Goal: Task Accomplishment & Management: Use online tool/utility

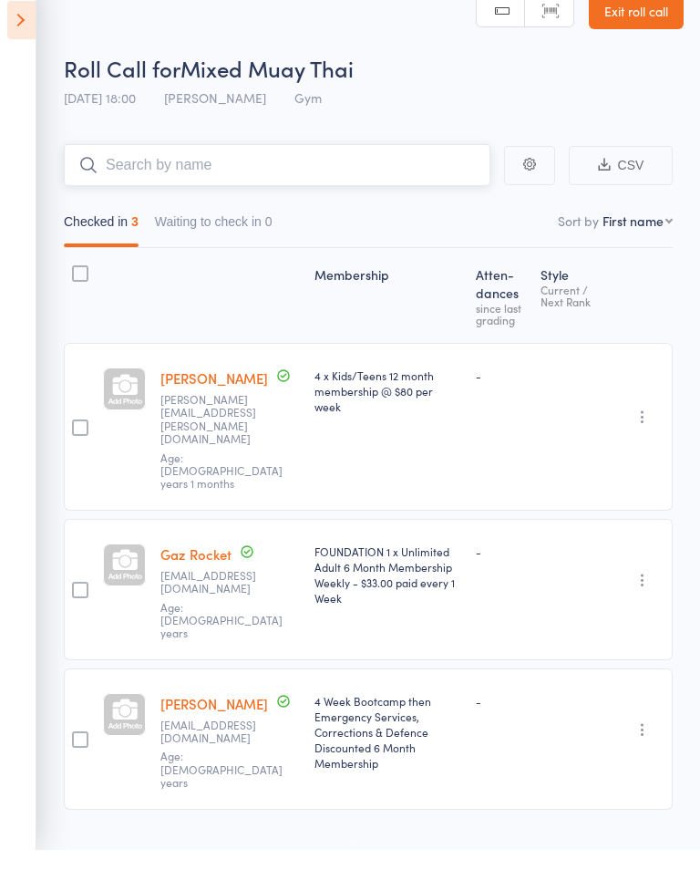
scroll to position [13, 0]
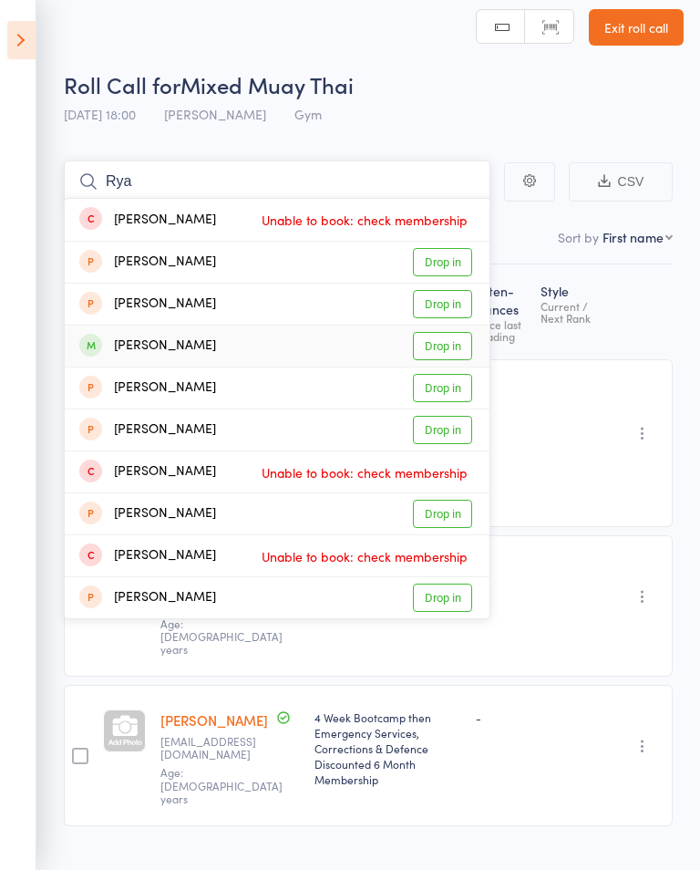
type input "Rya"
click at [229, 342] on div "Ryan Robin Drop in" at bounding box center [277, 346] width 425 height 41
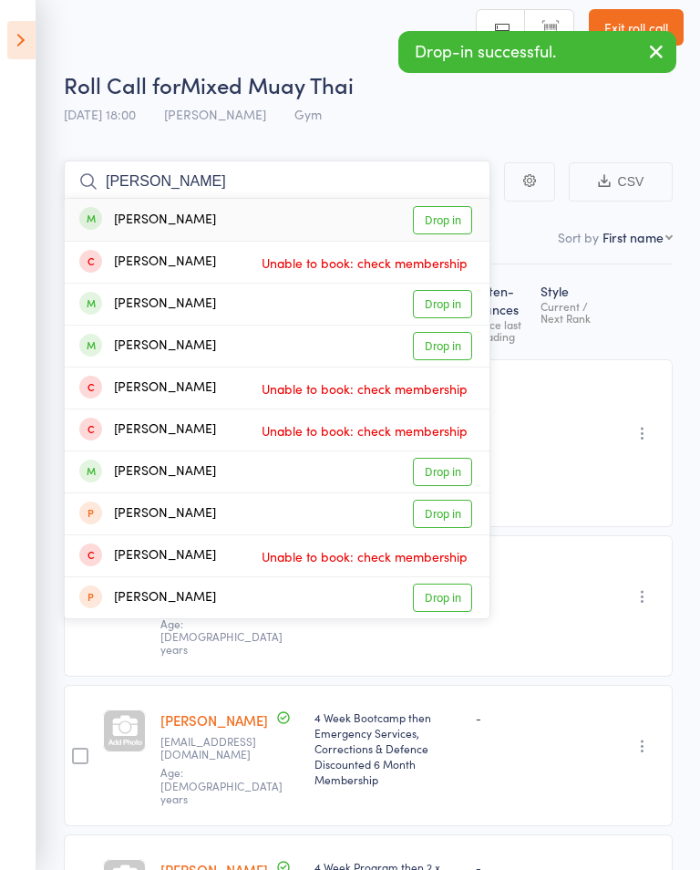
type input "rex"
click at [252, 213] on div "Rex Robin Drop in" at bounding box center [277, 220] width 425 height 42
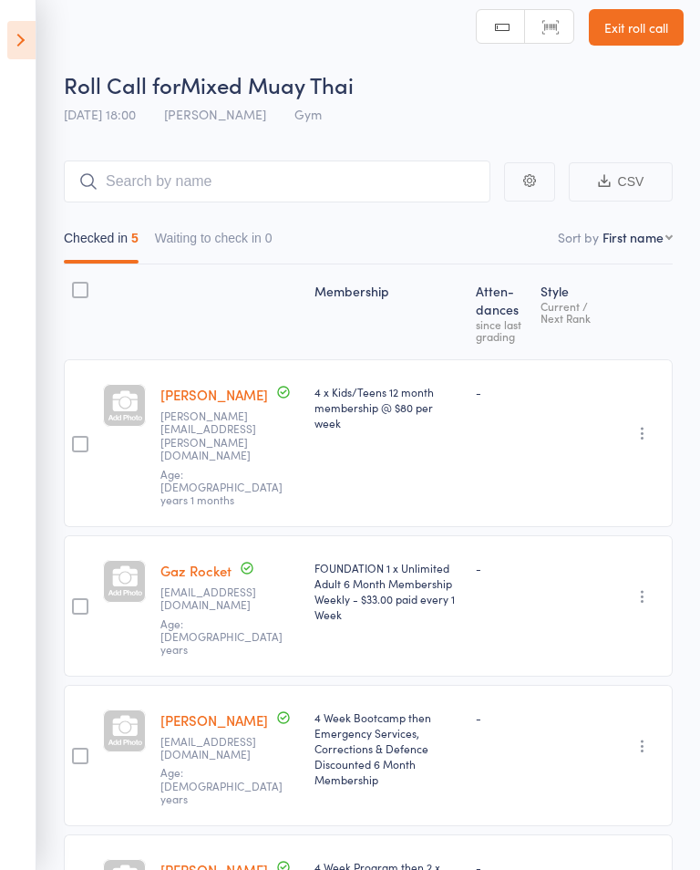
click at [25, 46] on icon at bounding box center [21, 40] width 28 height 38
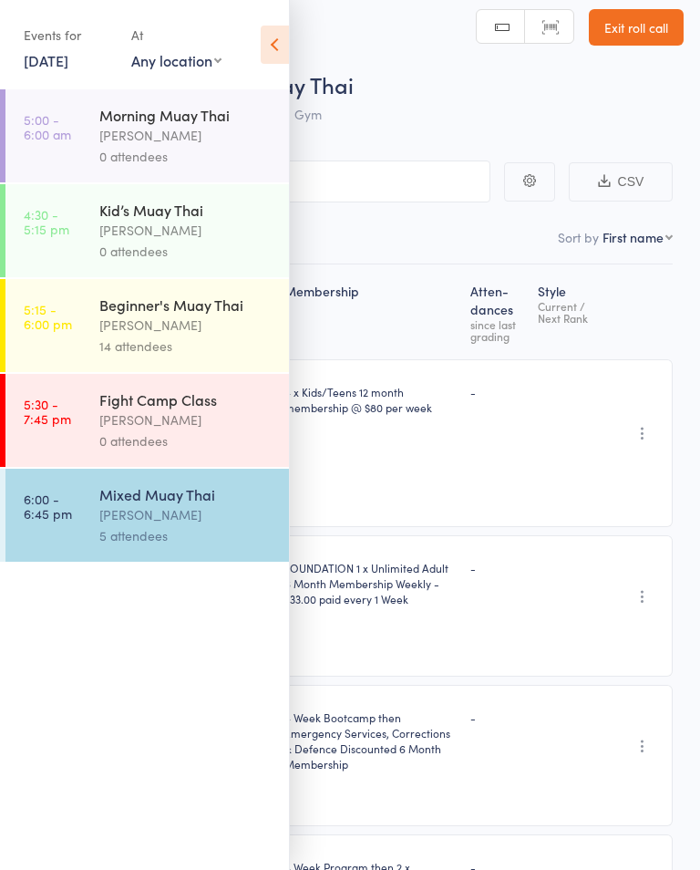
click at [23, 329] on link "5:15 - 6:00 pm Beginner's Muay Thai Kris Valevicius 14 attendees" at bounding box center [147, 325] width 284 height 93
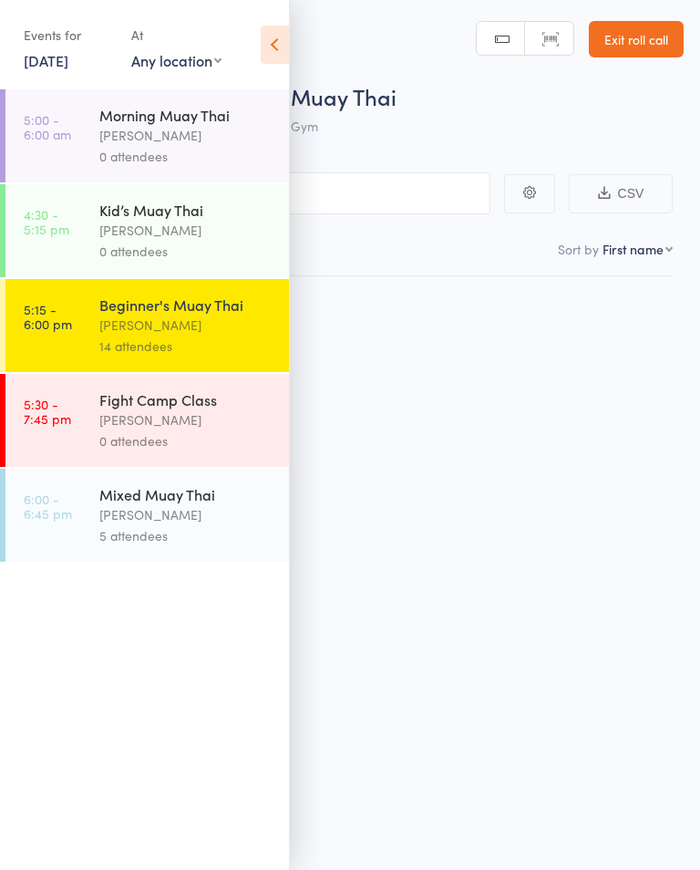
click at [72, 324] on link "5:15 - 6:00 pm Beginner's Muay Thai Kris Valevicius 14 attendees" at bounding box center [147, 325] width 284 height 93
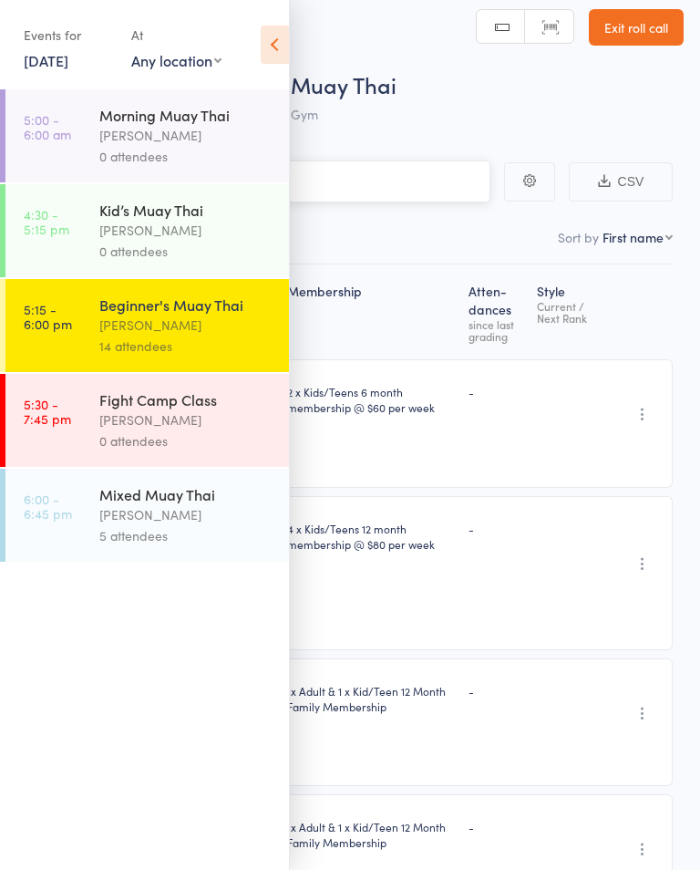
click at [346, 177] on input "search" at bounding box center [258, 181] width 463 height 42
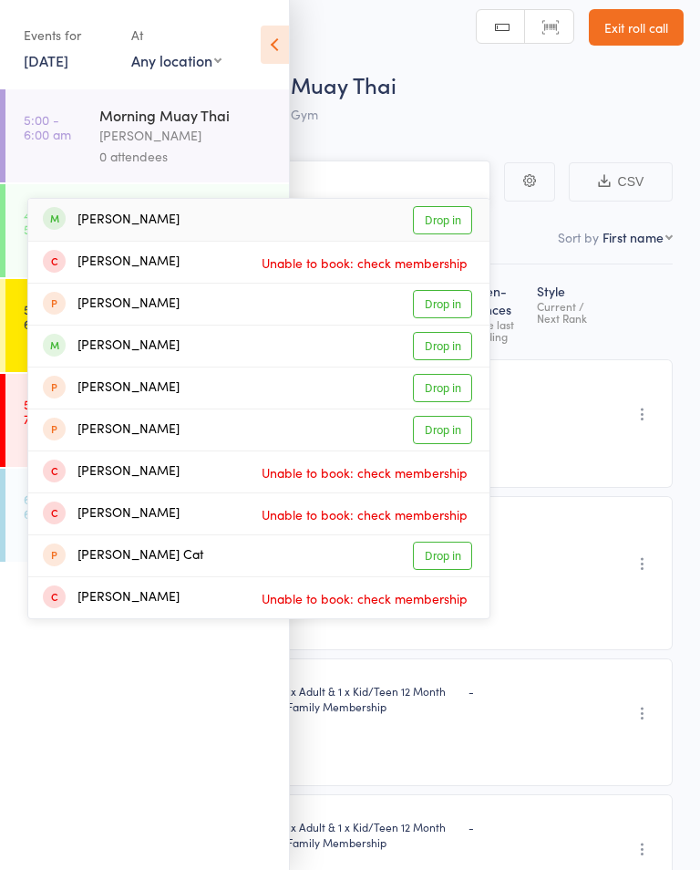
type input "Case"
click at [443, 339] on link "Drop in" at bounding box center [442, 346] width 59 height 28
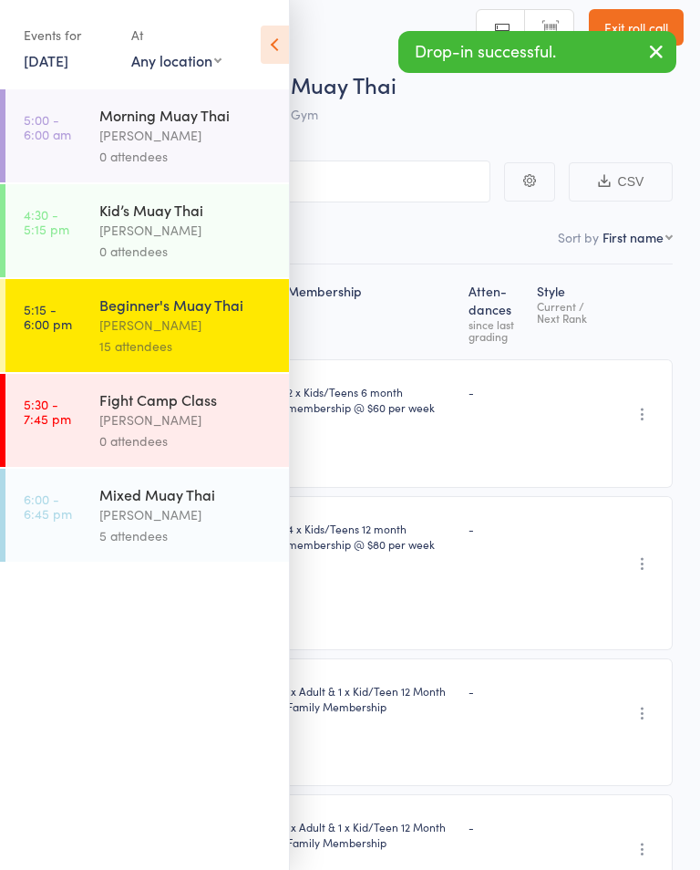
click at [273, 49] on icon at bounding box center [275, 45] width 28 height 38
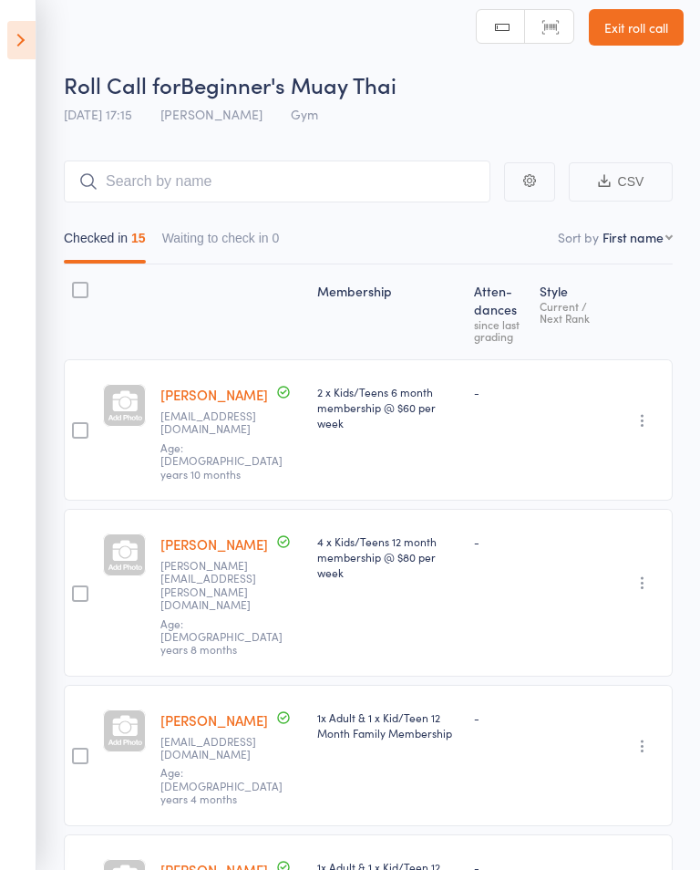
click at [24, 31] on icon at bounding box center [21, 40] width 28 height 38
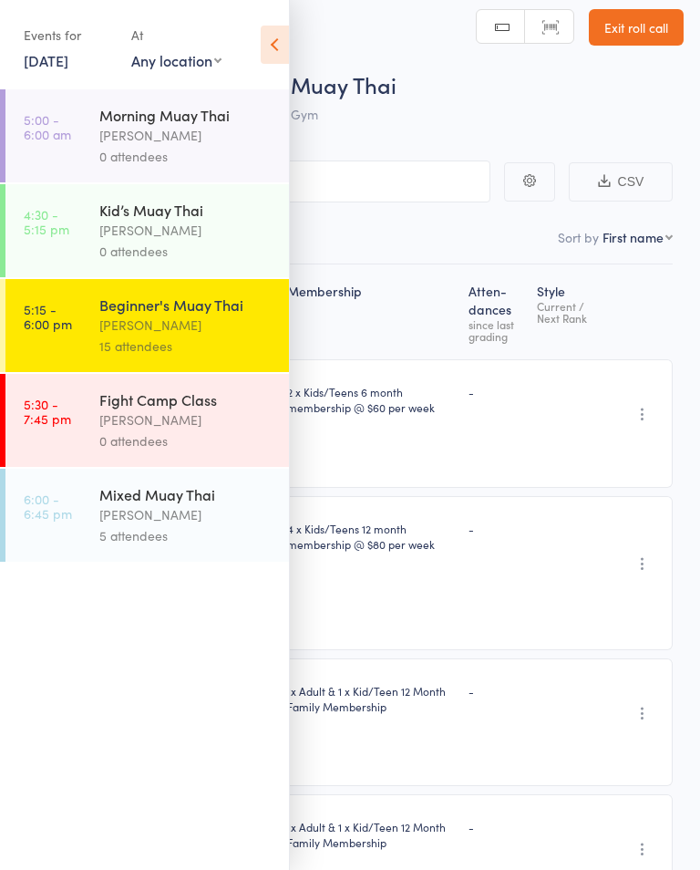
click at [121, 322] on div "Kris Valevicius" at bounding box center [186, 325] width 174 height 21
click at [157, 325] on div "Kris Valevicius" at bounding box center [186, 325] width 174 height 21
click at [471, 98] on div "Roll Call for Beginner's Muay Thai" at bounding box center [374, 84] width 620 height 30
click at [137, 336] on div "Kris Valevicius" at bounding box center [186, 325] width 174 height 21
click at [265, 57] on icon at bounding box center [275, 45] width 28 height 38
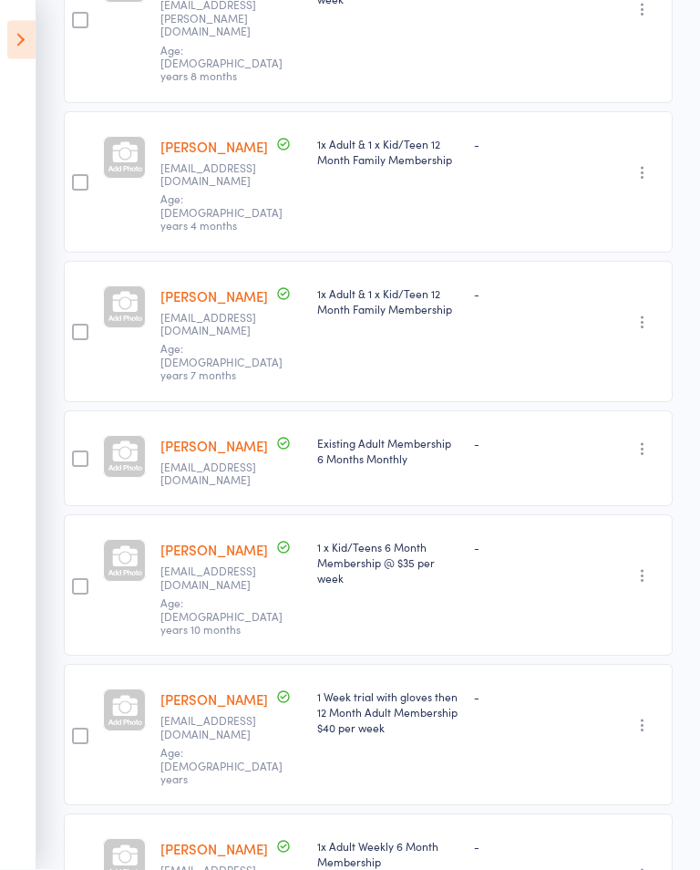
scroll to position [587, 0]
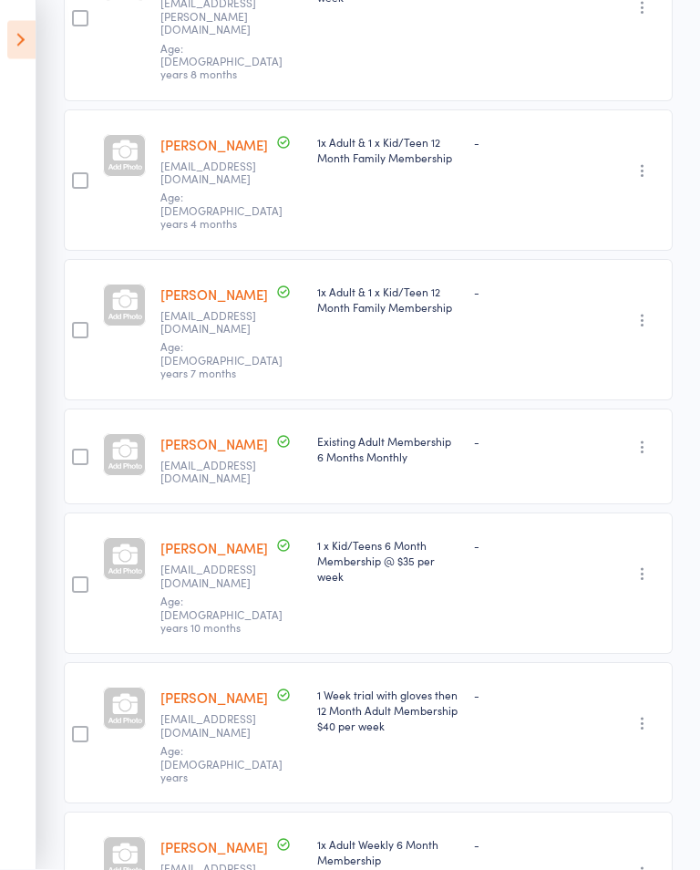
click at [230, 688] on link "Christopher Love" at bounding box center [214, 697] width 108 height 19
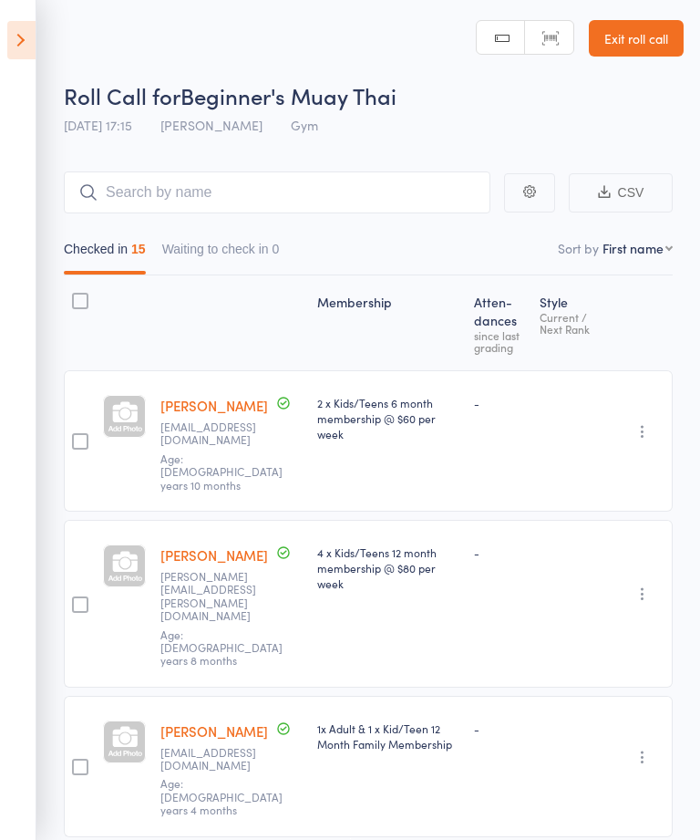
scroll to position [27, 0]
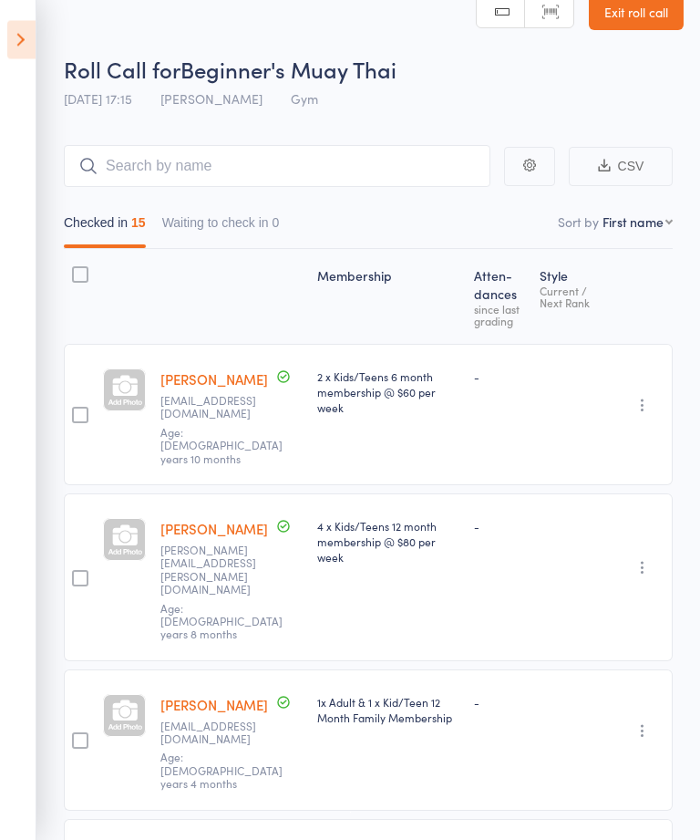
click at [491, 530] on div "-" at bounding box center [500, 578] width 66 height 168
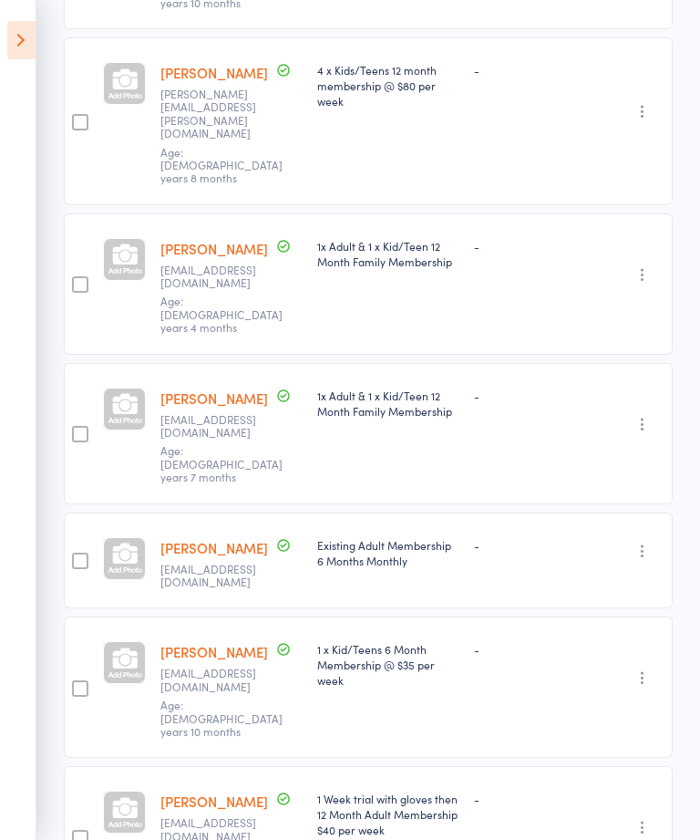
scroll to position [489, 0]
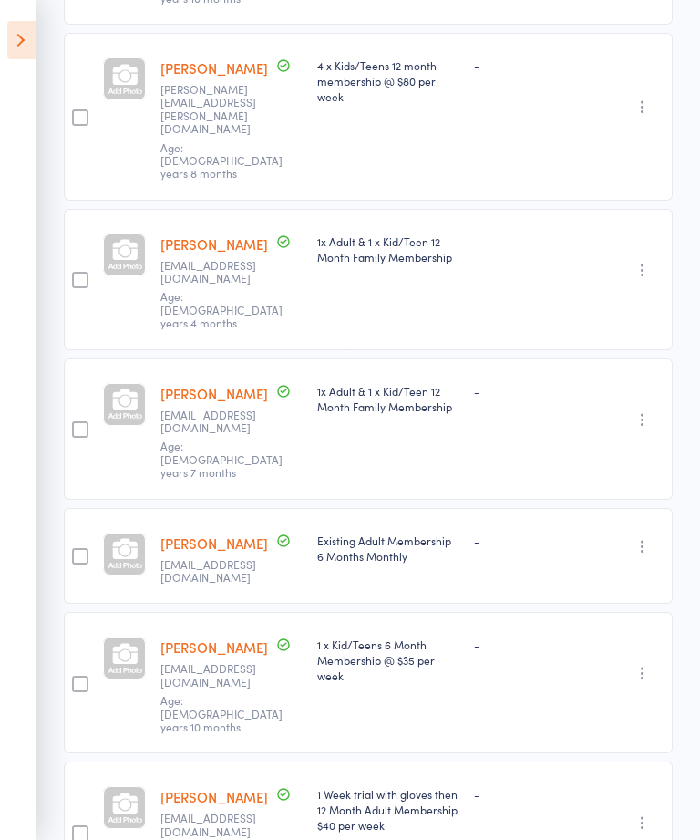
click at [433, 786] on div "1 Week trial with gloves then 12 Month Adult Membership $40 per week" at bounding box center [388, 809] width 142 height 47
click at [185, 787] on link "Christopher Love" at bounding box center [214, 796] width 108 height 19
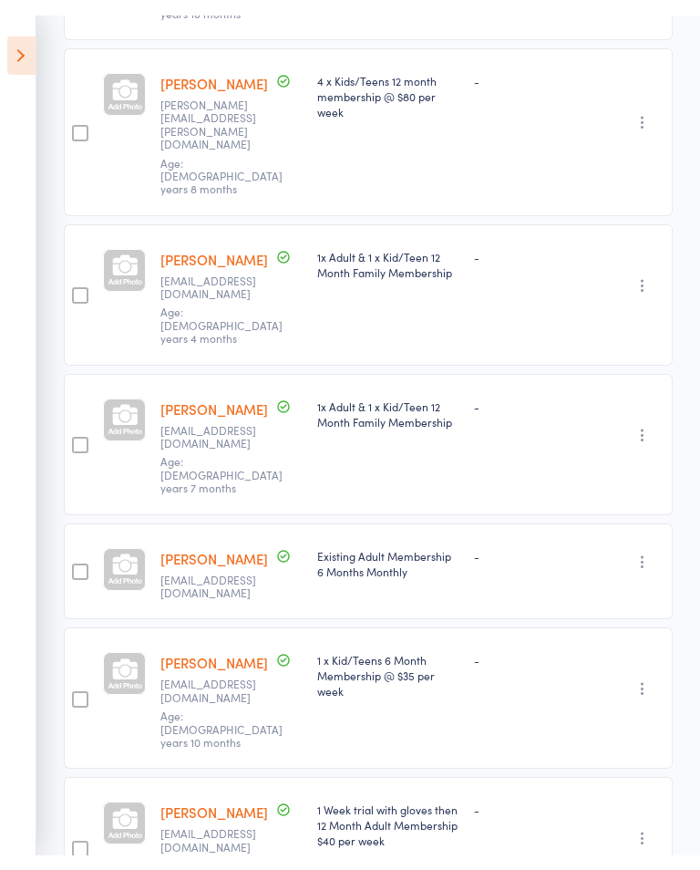
scroll to position [518, 0]
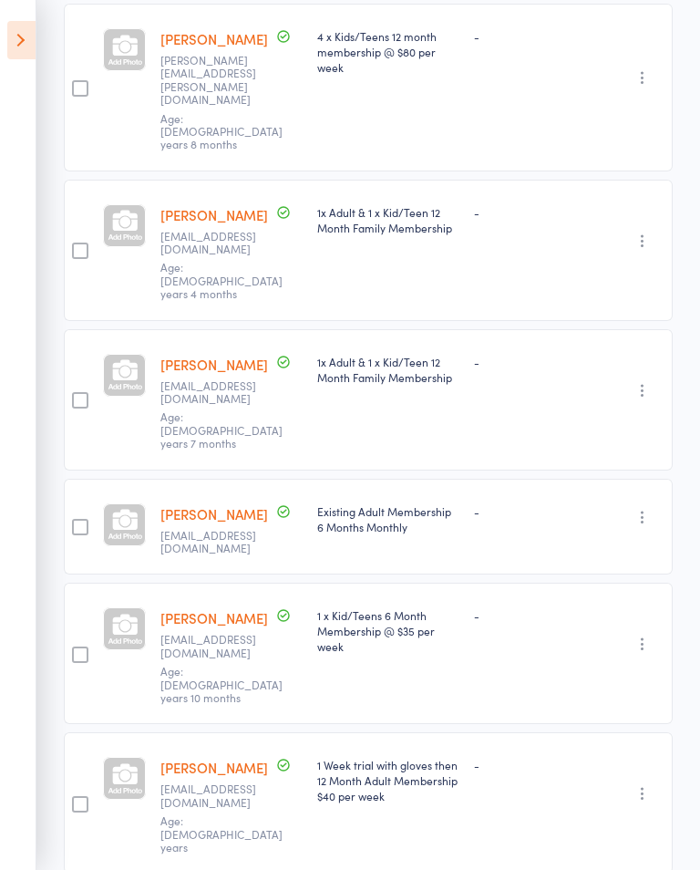
click at [81, 796] on div at bounding box center [80, 804] width 16 height 16
click at [76, 799] on input "checkbox" at bounding box center [76, 799] width 0 height 0
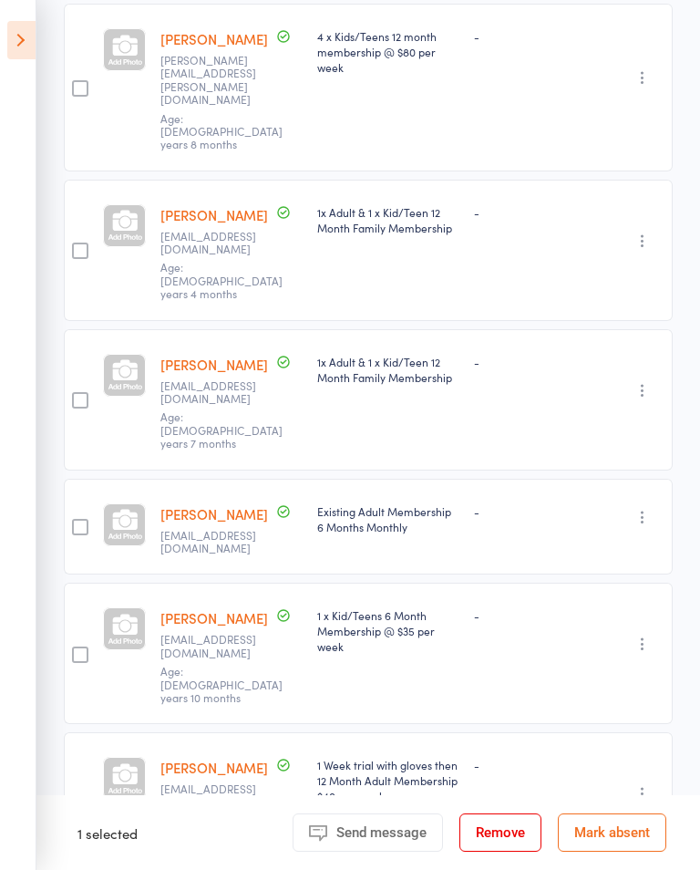
click at [81, 796] on div at bounding box center [80, 804] width 16 height 16
click at [76, 799] on input "checkbox" at bounding box center [76, 799] width 0 height 0
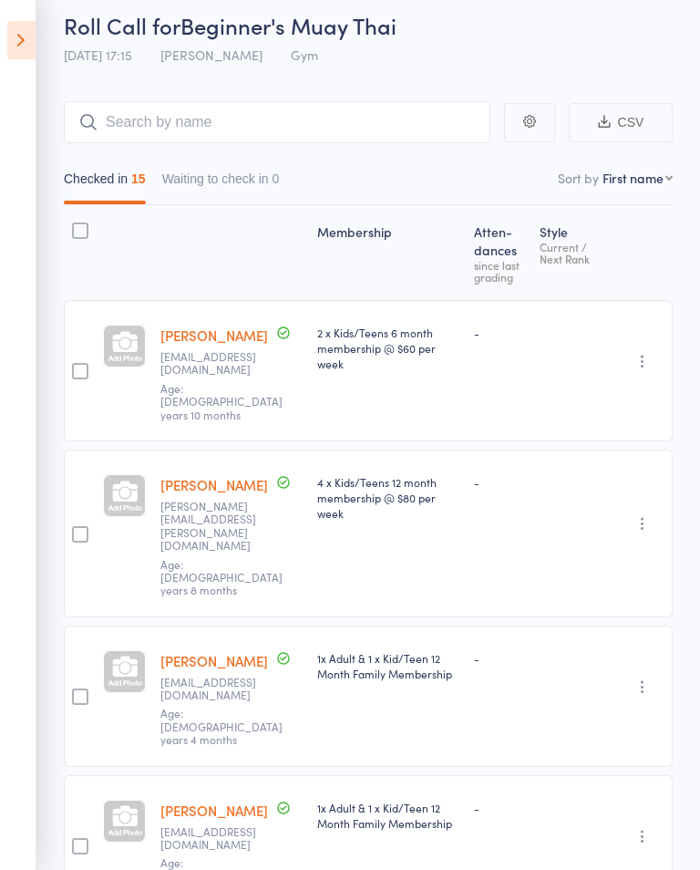
scroll to position [0, 0]
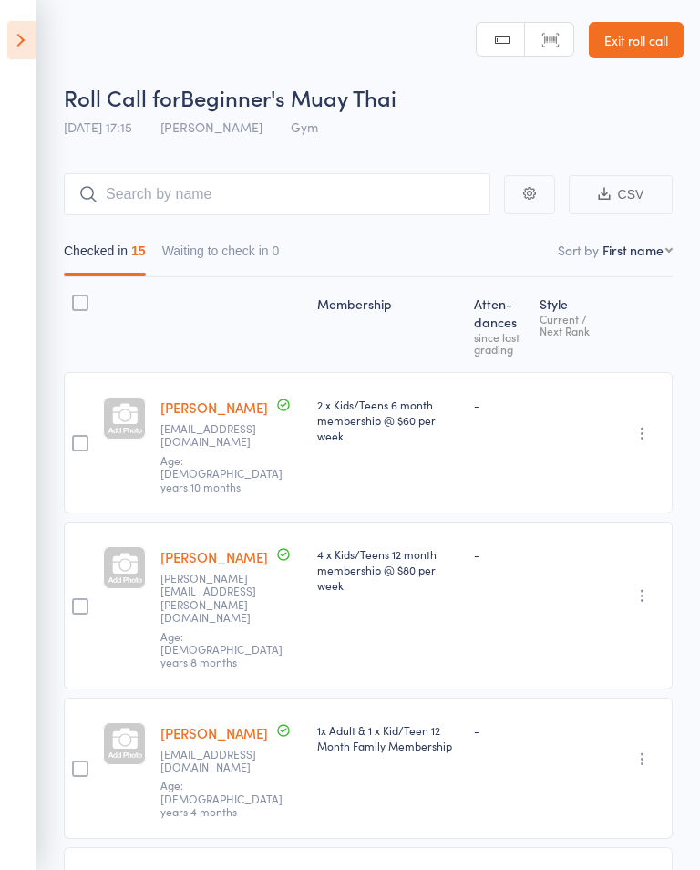
click at [32, 49] on icon at bounding box center [21, 40] width 28 height 38
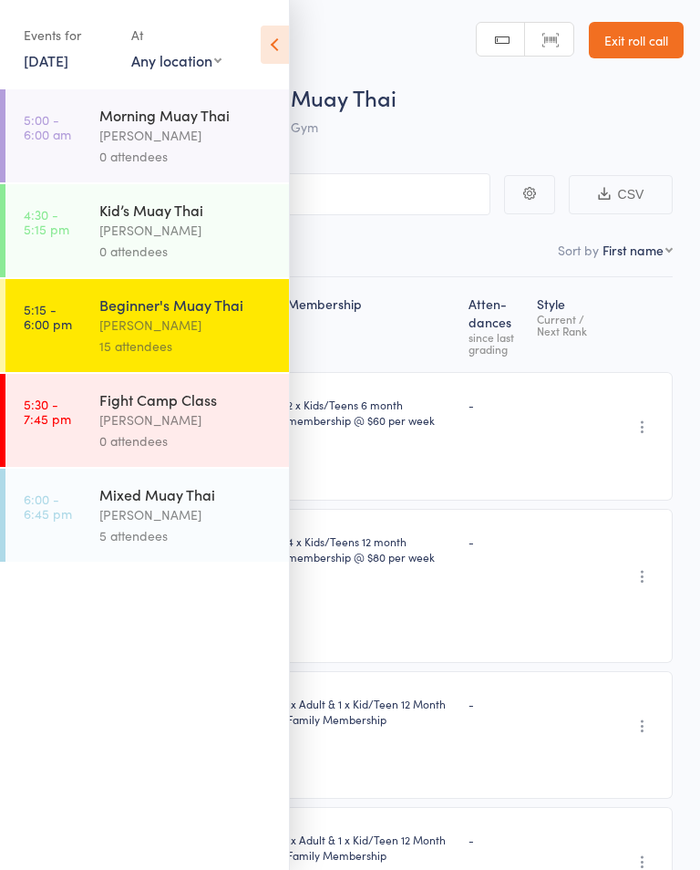
click at [143, 226] on div "Morgan Yates" at bounding box center [186, 230] width 174 height 21
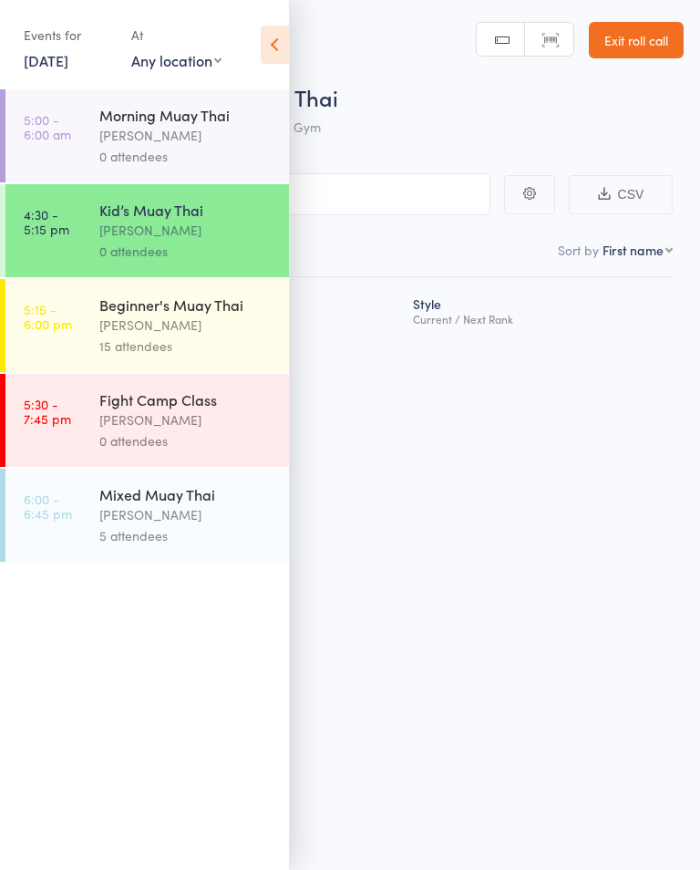
click at [185, 320] on div "Kris Valevicius" at bounding box center [186, 325] width 174 height 21
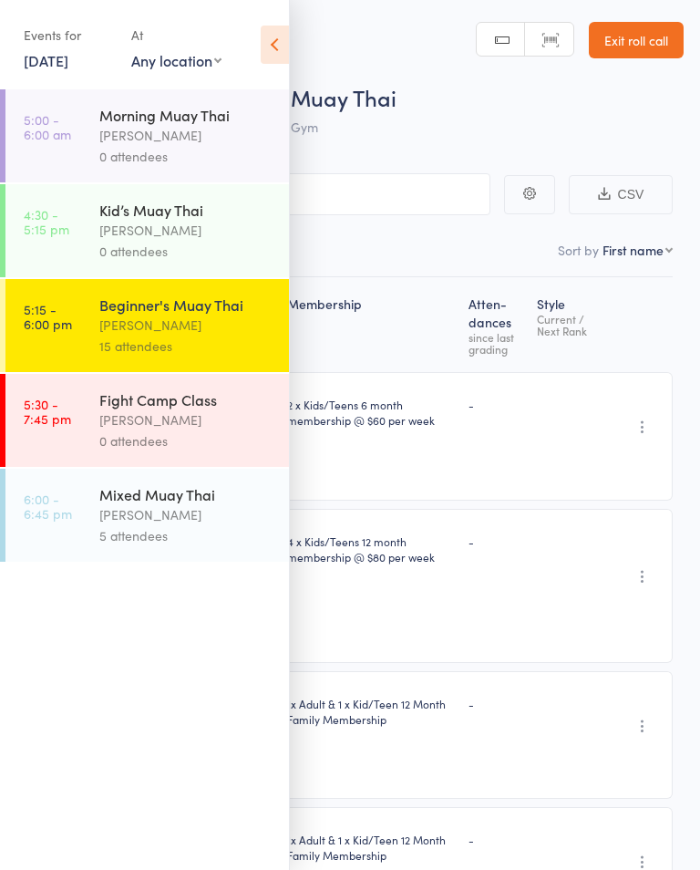
click at [278, 49] on icon at bounding box center [275, 45] width 28 height 38
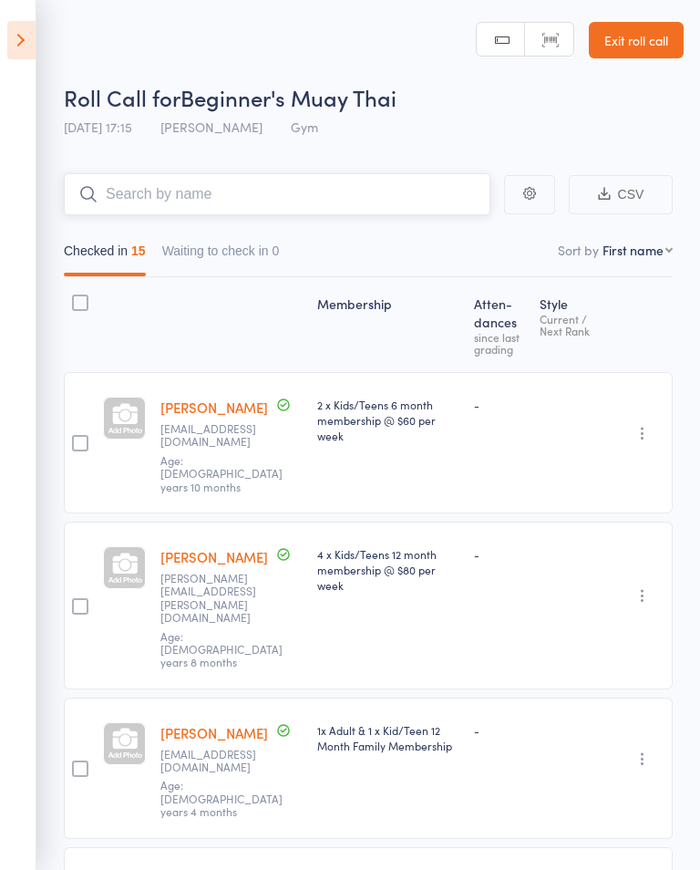
click at [197, 192] on input "search" at bounding box center [277, 194] width 427 height 42
type input "C"
click at [641, 44] on link "Exit roll call" at bounding box center [636, 40] width 95 height 36
click at [231, 196] on input "search" at bounding box center [277, 194] width 427 height 42
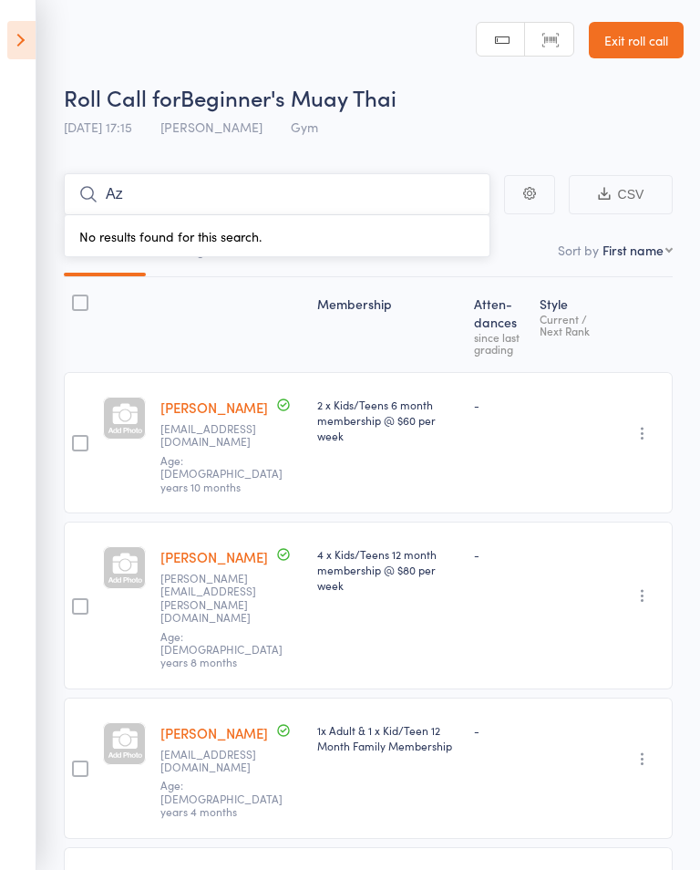
type input "A"
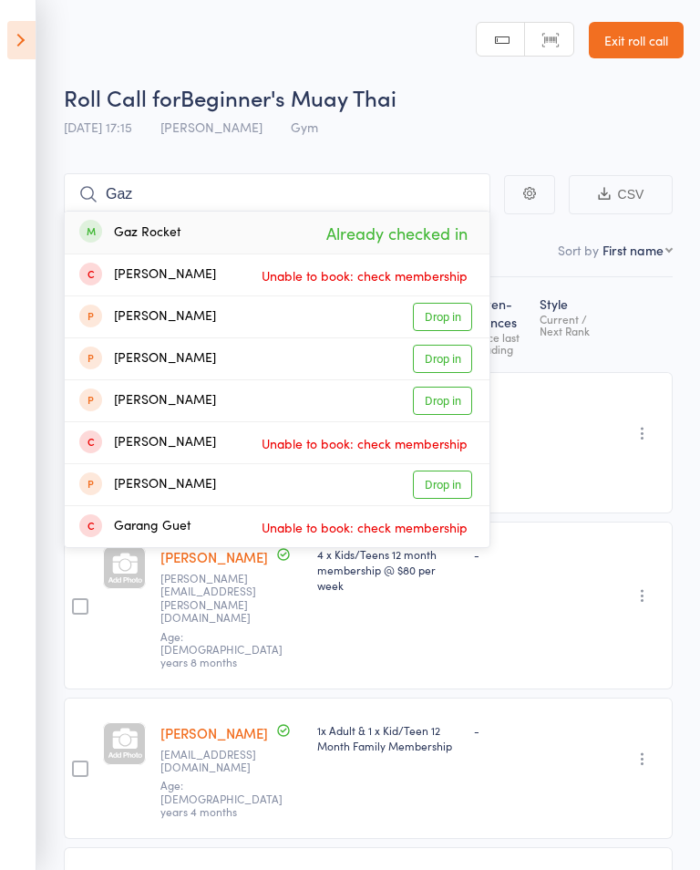
click at [514, 122] on div "Roll Call for Beginner's Muay Thai 11 Aug 17:15 Kris Valevicius Gym" at bounding box center [374, 114] width 620 height 64
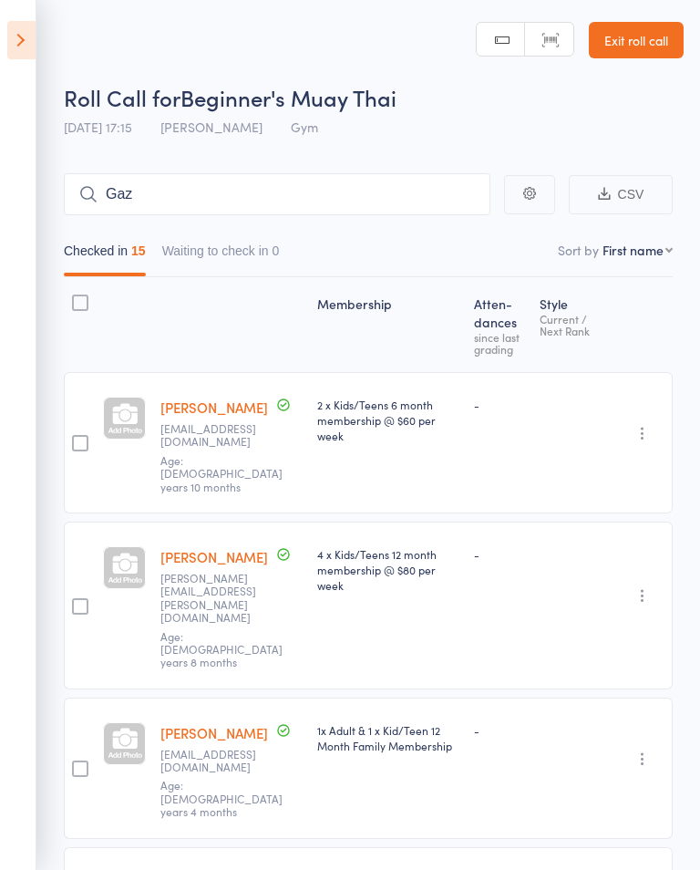
click at [35, 47] on icon at bounding box center [21, 40] width 28 height 38
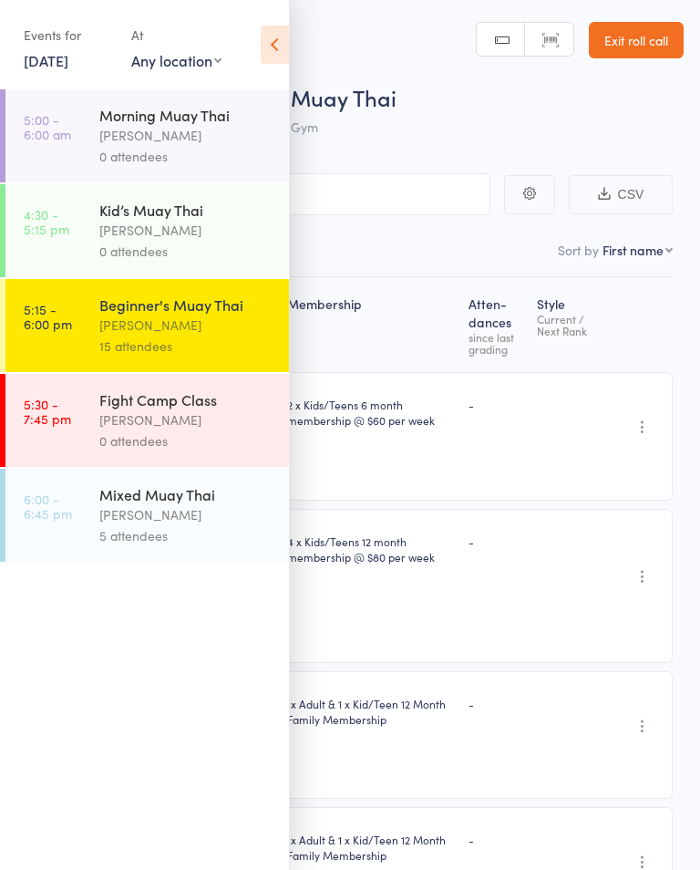
click at [402, 53] on header "Roll Call for Beginner's Muay Thai 11 Aug 17:15 Kris Valevicius Gym Manual sear…" at bounding box center [350, 73] width 700 height 146
click at [88, 322] on link "5:15 - 6:00 pm Beginner's Muay Thai Kris Valevicius 15 attendees" at bounding box center [147, 325] width 284 height 93
click at [357, 102] on span "Beginner's Muay Thai" at bounding box center [289, 97] width 216 height 30
click at [282, 57] on icon at bounding box center [275, 45] width 28 height 38
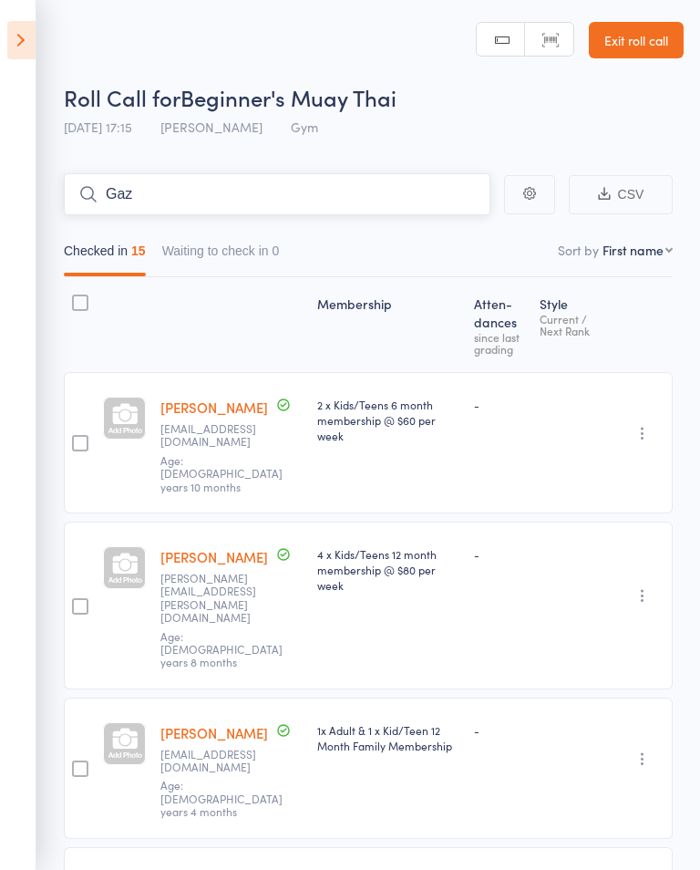
click at [258, 185] on input "Gaz" at bounding box center [277, 194] width 427 height 42
click at [292, 212] on input "Gaz" at bounding box center [277, 194] width 427 height 42
type input "G"
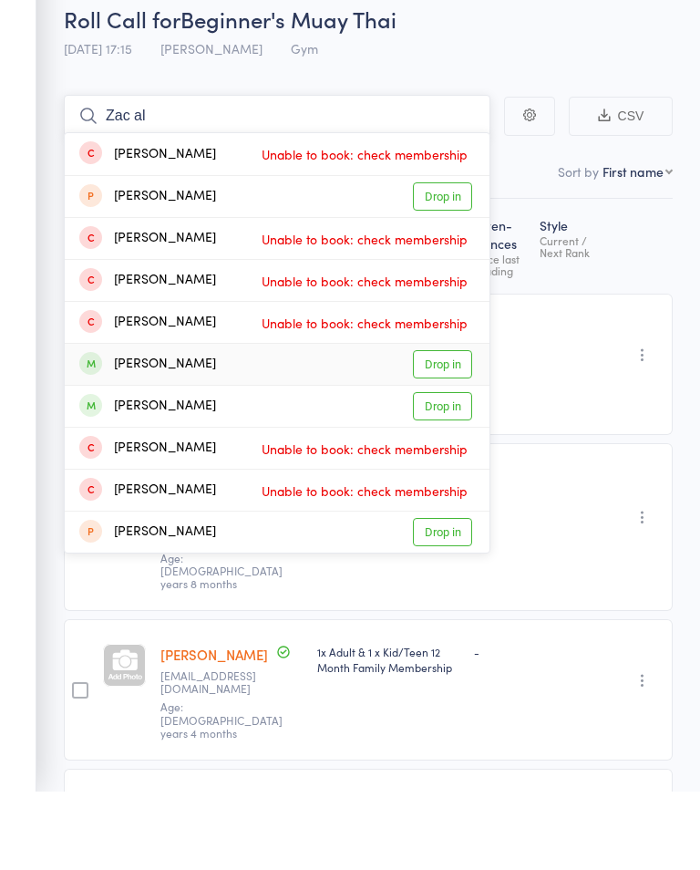
type input "Zac al"
click at [440, 429] on link "Drop in" at bounding box center [442, 443] width 59 height 28
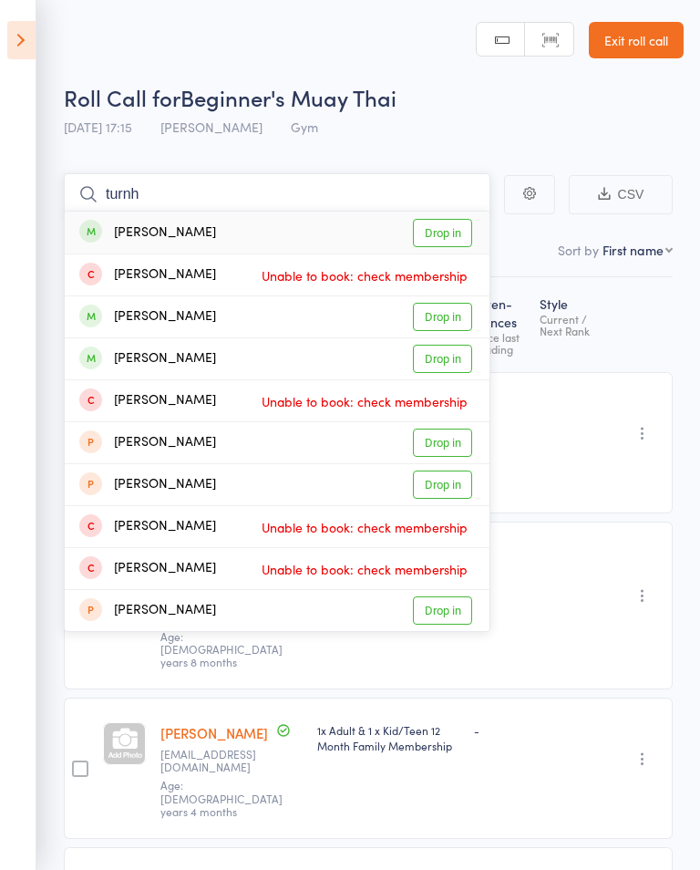
type input "turnh"
click at [453, 230] on link "Drop in" at bounding box center [442, 233] width 59 height 28
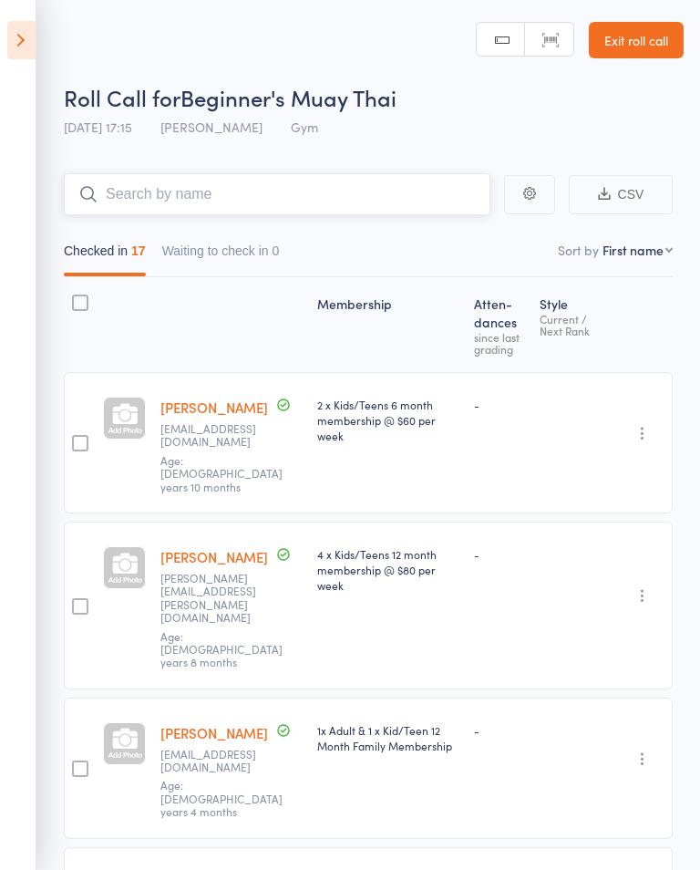
type input "a"
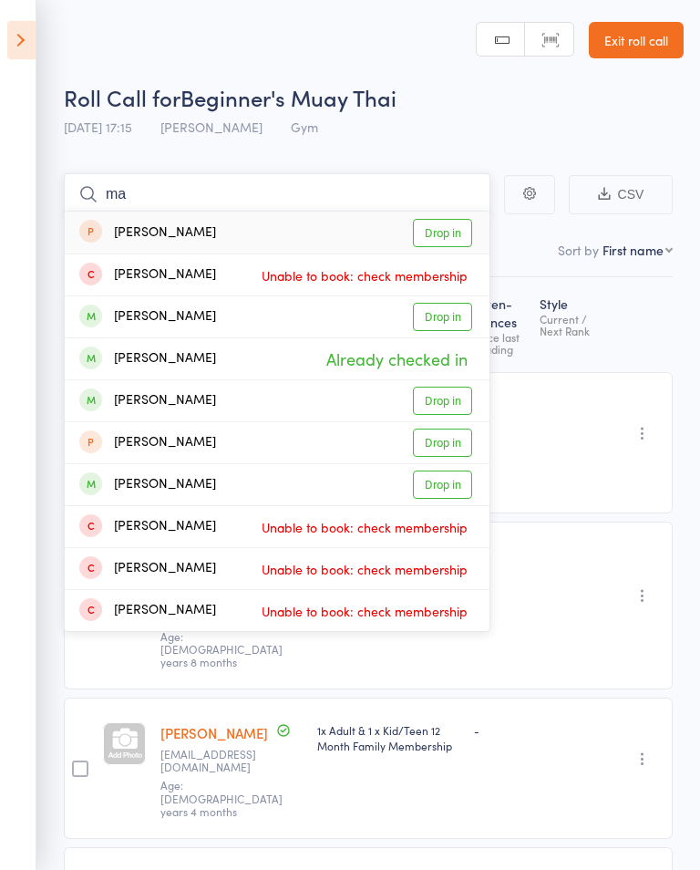
type input "m"
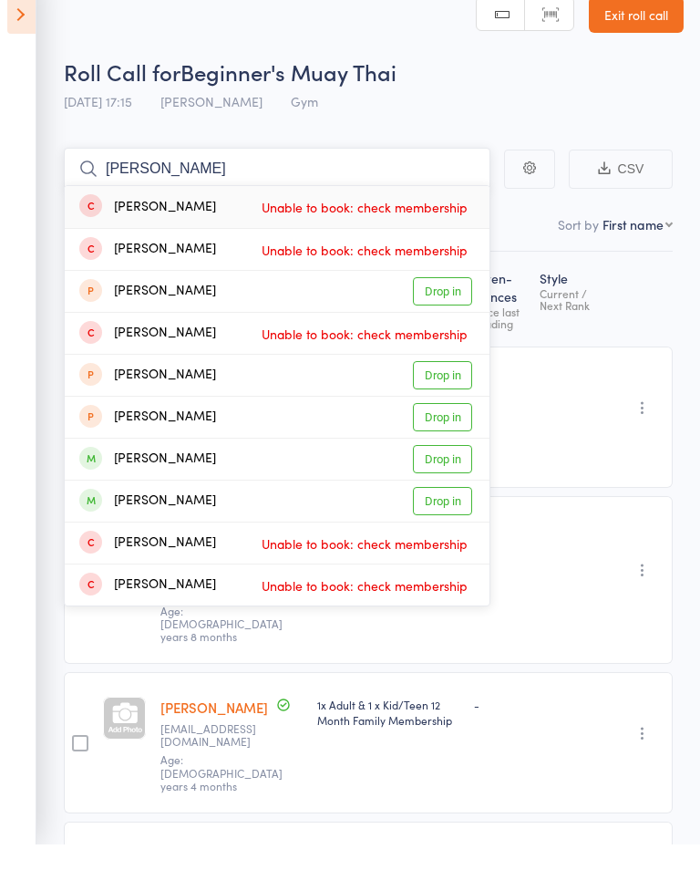
type input "Harle"
click at [443, 512] on link "Drop in" at bounding box center [442, 526] width 59 height 28
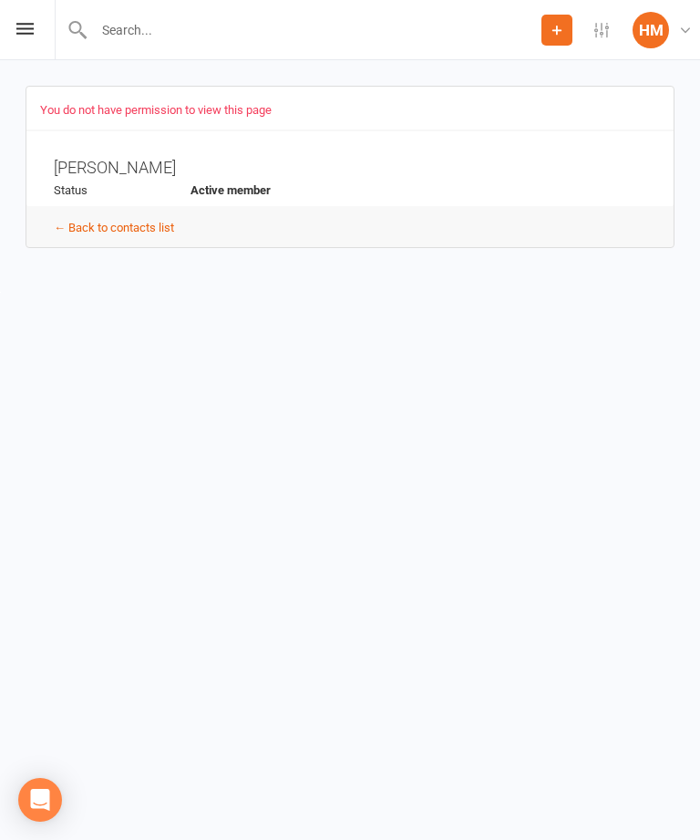
click at [70, 222] on link "← Back to contacts list" at bounding box center [114, 228] width 120 height 14
select select "100"
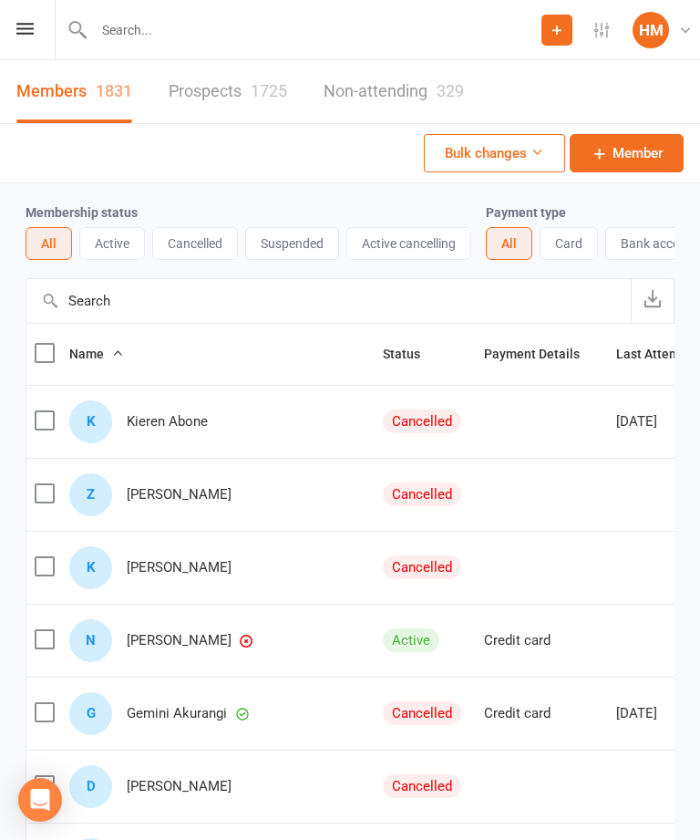
click at [27, 33] on icon at bounding box center [24, 29] width 17 height 12
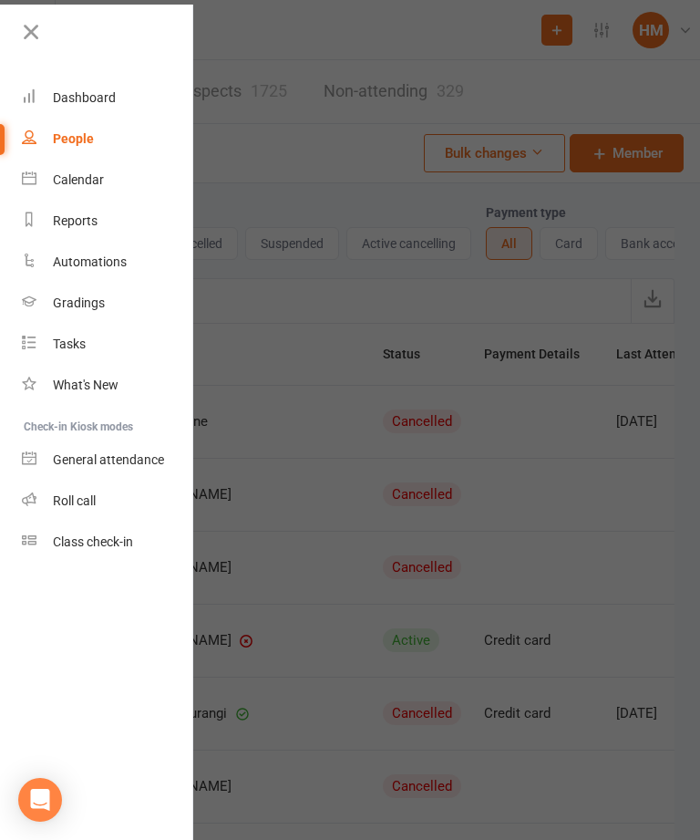
click at [27, 41] on icon at bounding box center [31, 32] width 26 height 26
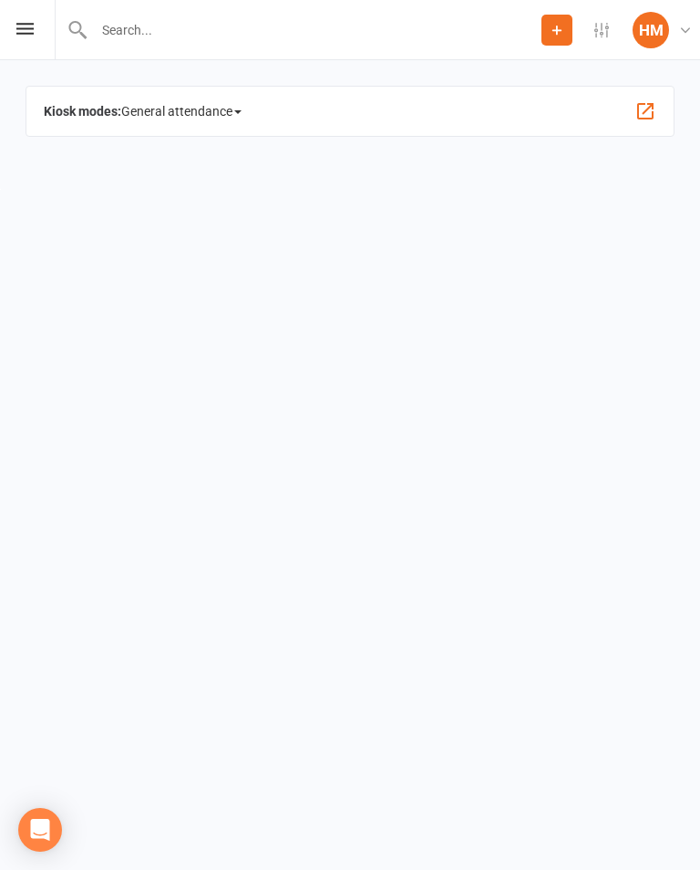
click at [651, 29] on div "HM" at bounding box center [651, 30] width 36 height 36
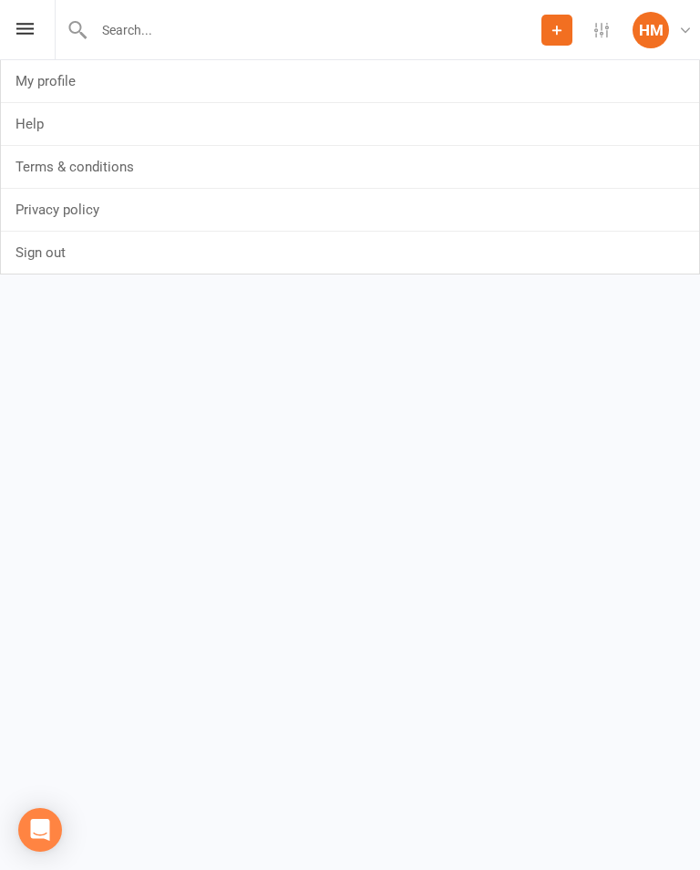
click at [660, 20] on div "HM" at bounding box center [651, 30] width 36 height 36
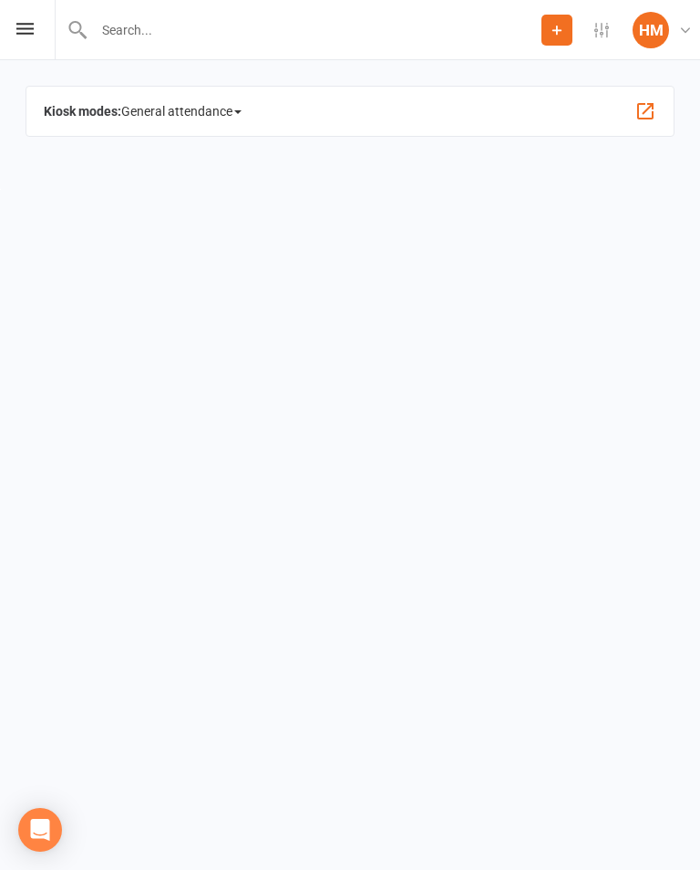
click at [32, 29] on icon at bounding box center [24, 29] width 17 height 12
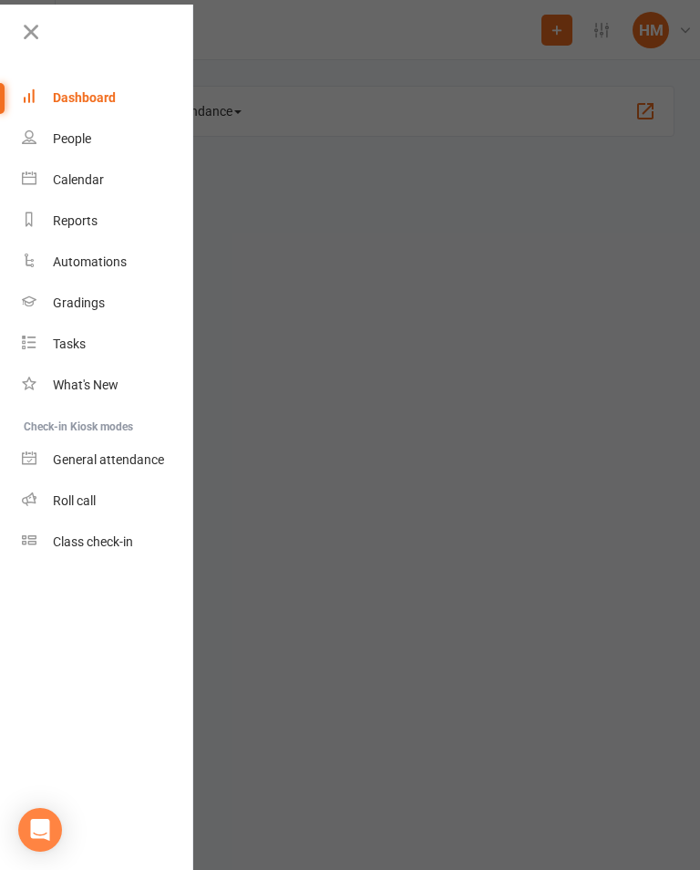
click at [40, 43] on icon at bounding box center [31, 32] width 26 height 26
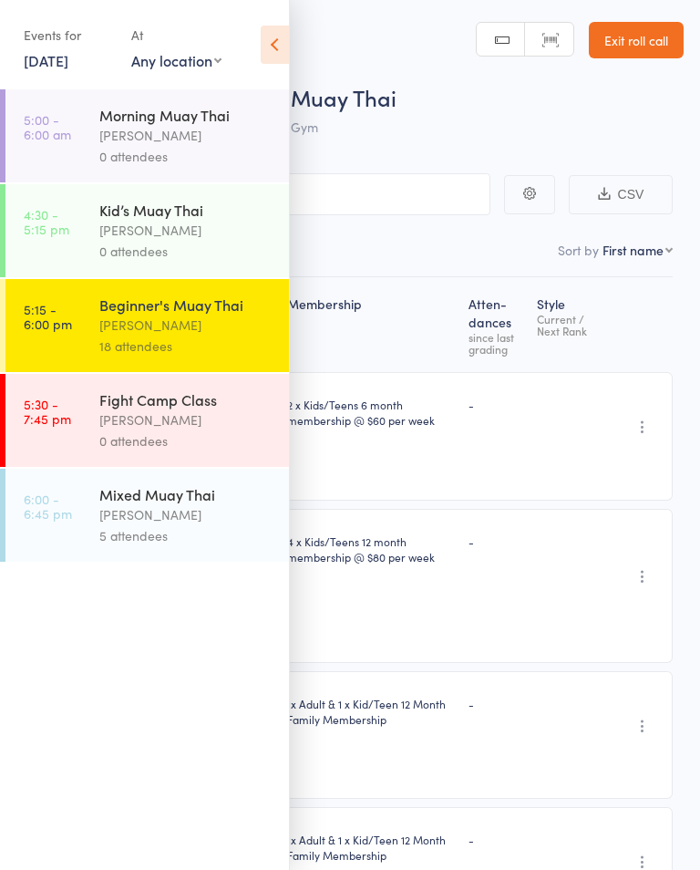
click at [354, 178] on input "search" at bounding box center [258, 194] width 463 height 42
click at [277, 33] on icon at bounding box center [275, 45] width 28 height 38
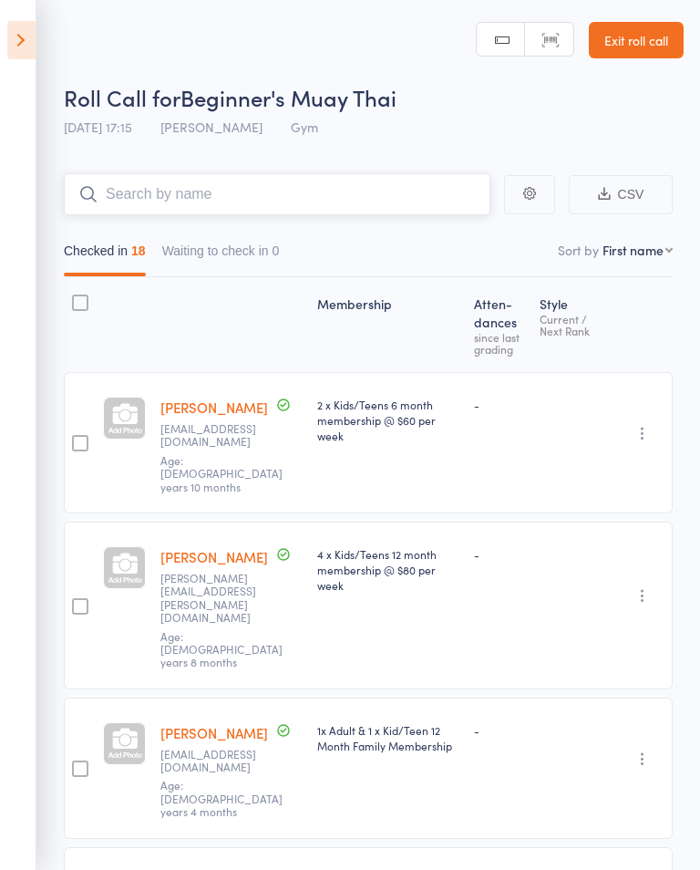
click at [152, 184] on input "search" at bounding box center [277, 194] width 427 height 42
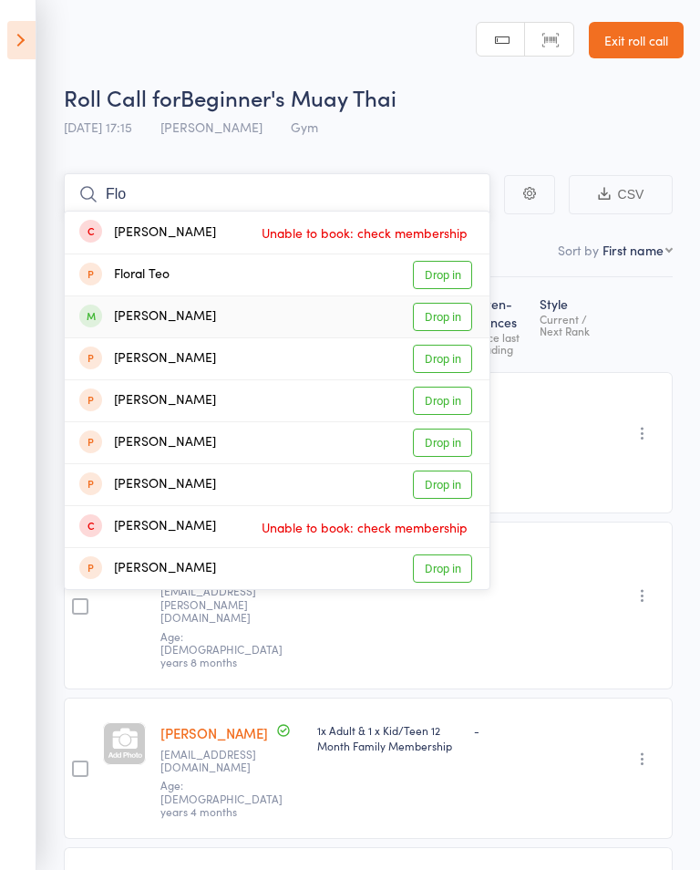
type input "Flo"
click at [445, 316] on link "Drop in" at bounding box center [442, 317] width 59 height 28
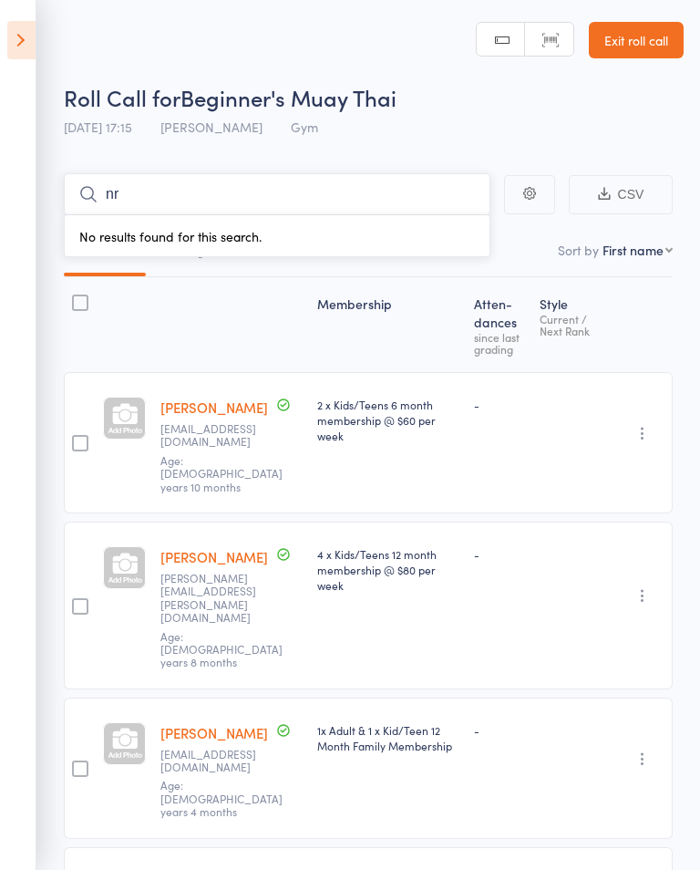
type input "n"
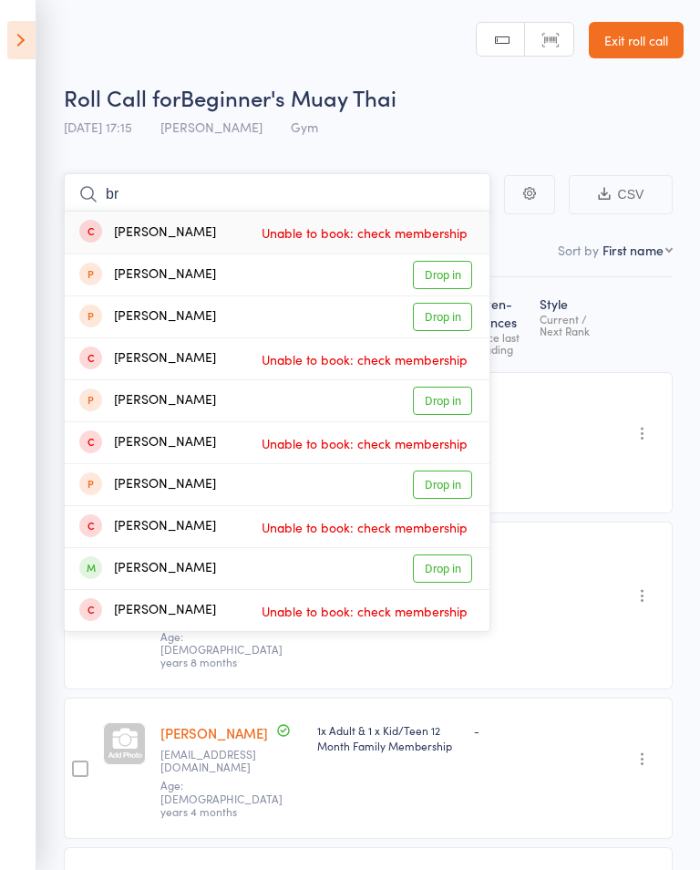
type input "b"
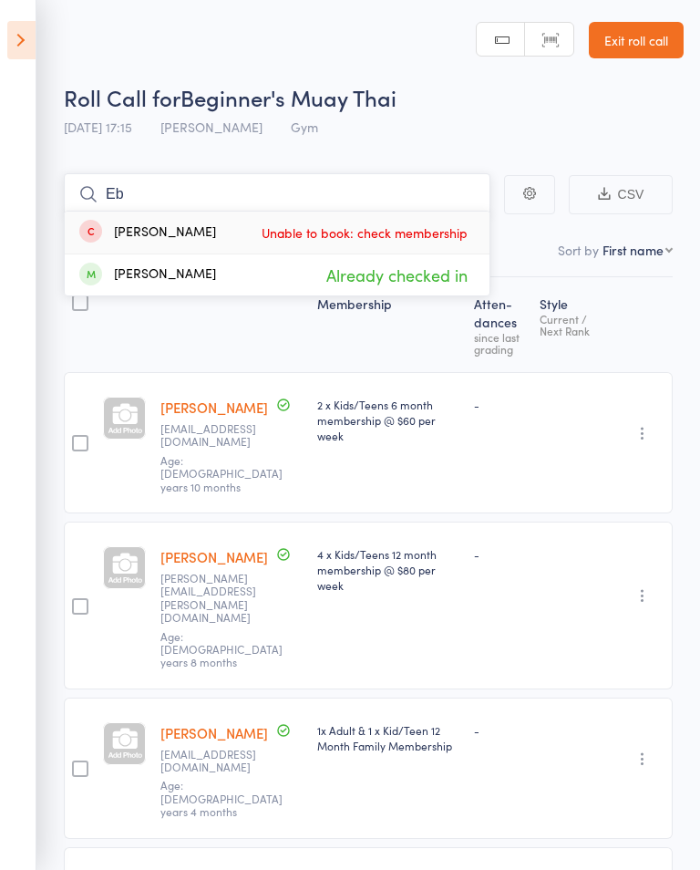
type input "E"
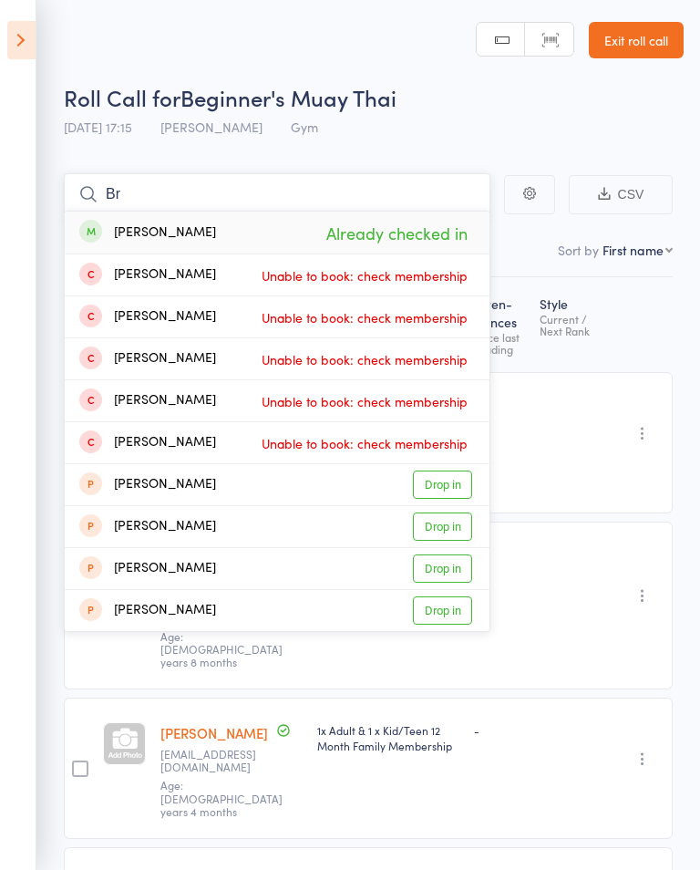
type input "B"
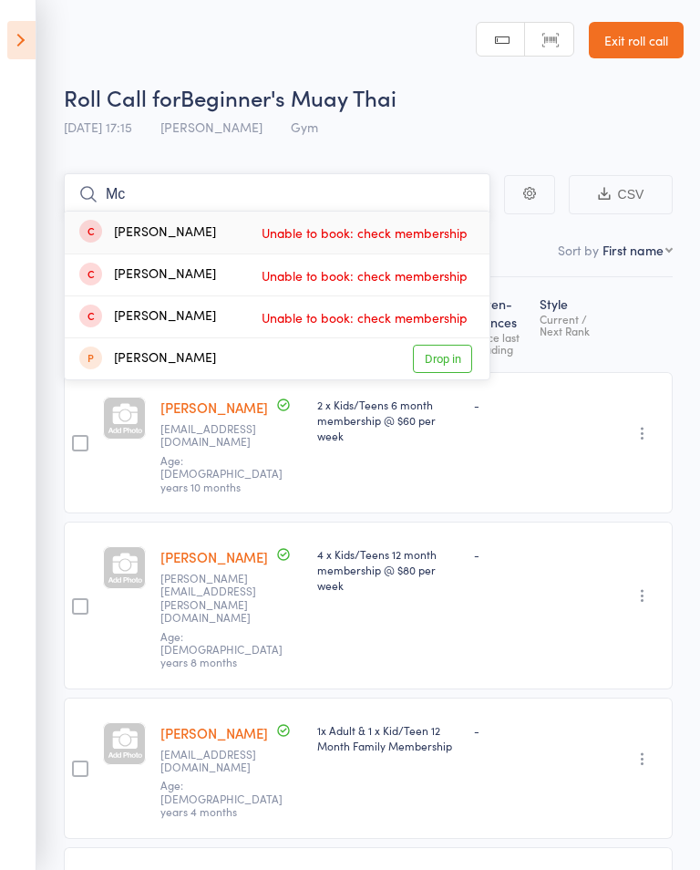
type input "M"
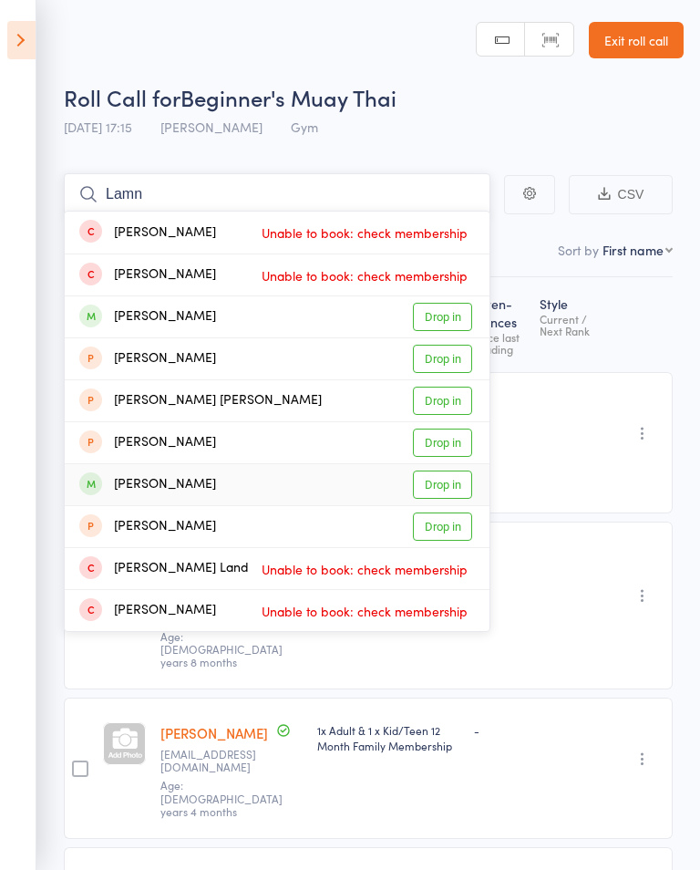
type input "Lamn"
click at [433, 483] on link "Drop in" at bounding box center [442, 485] width 59 height 28
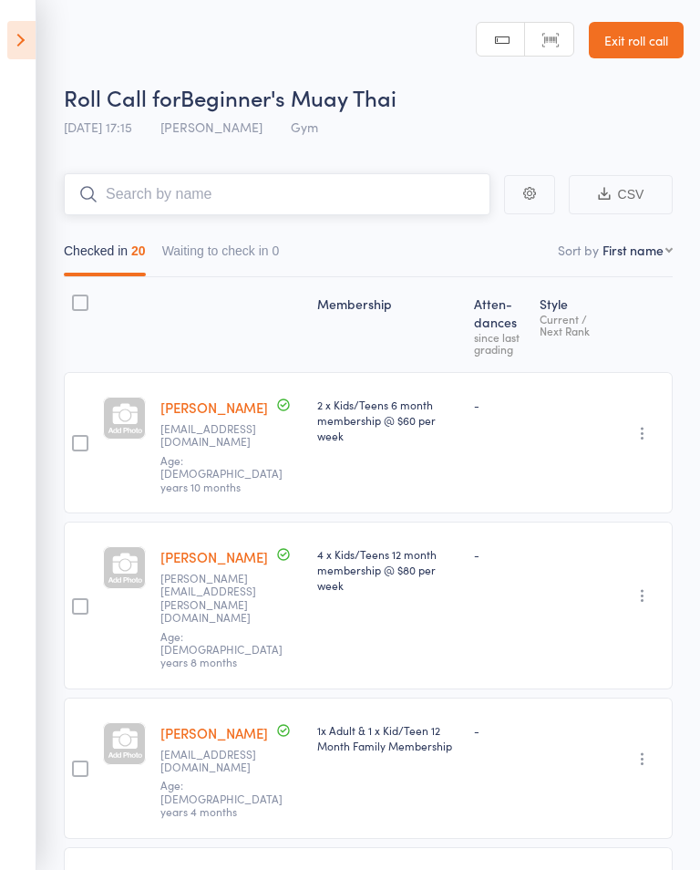
click at [207, 188] on input "search" at bounding box center [277, 194] width 427 height 42
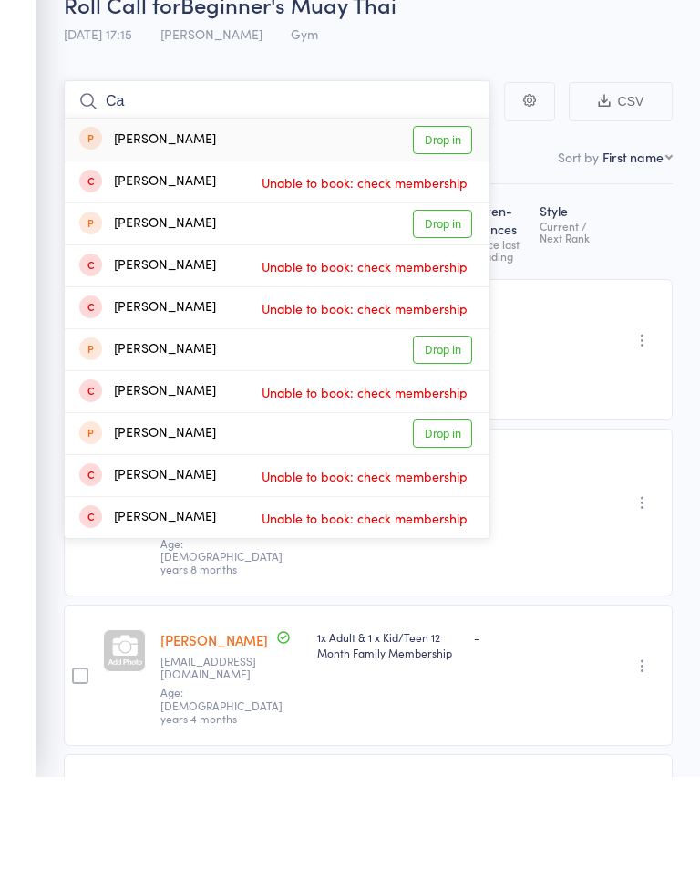
type input "C"
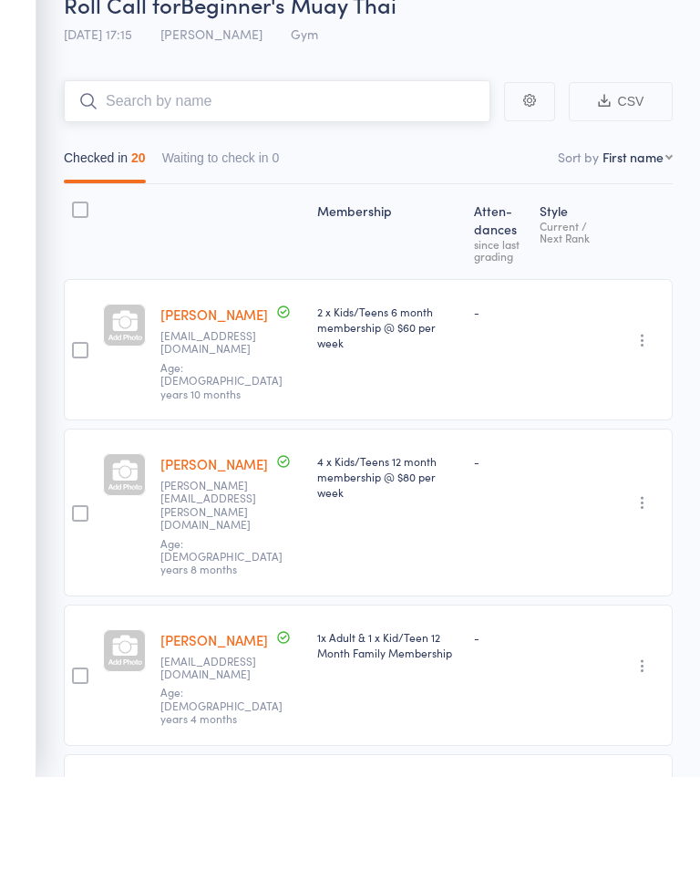
scroll to position [93, 0]
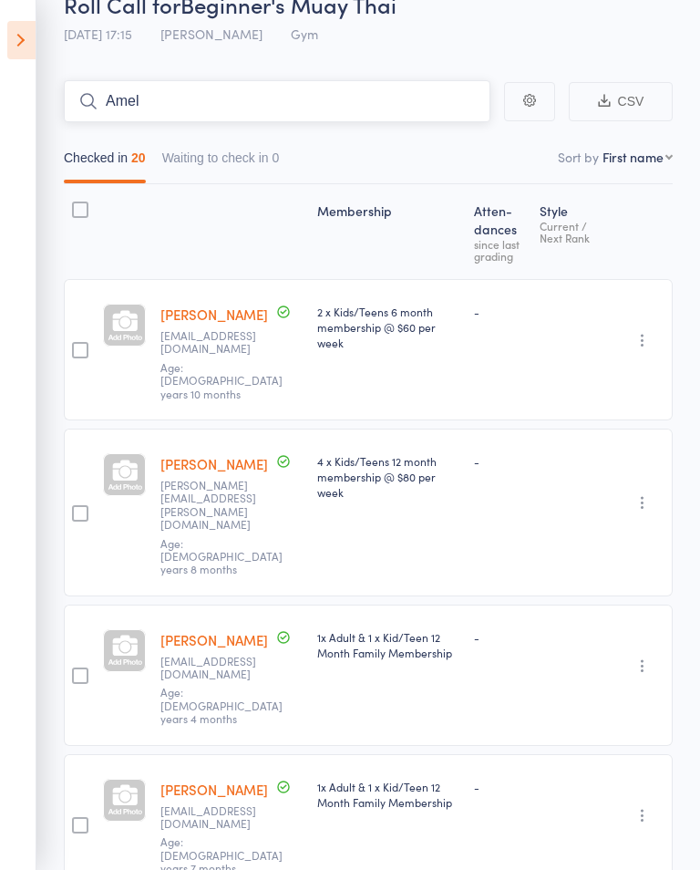
click at [323, 104] on input "Amel" at bounding box center [277, 101] width 427 height 42
type input "A"
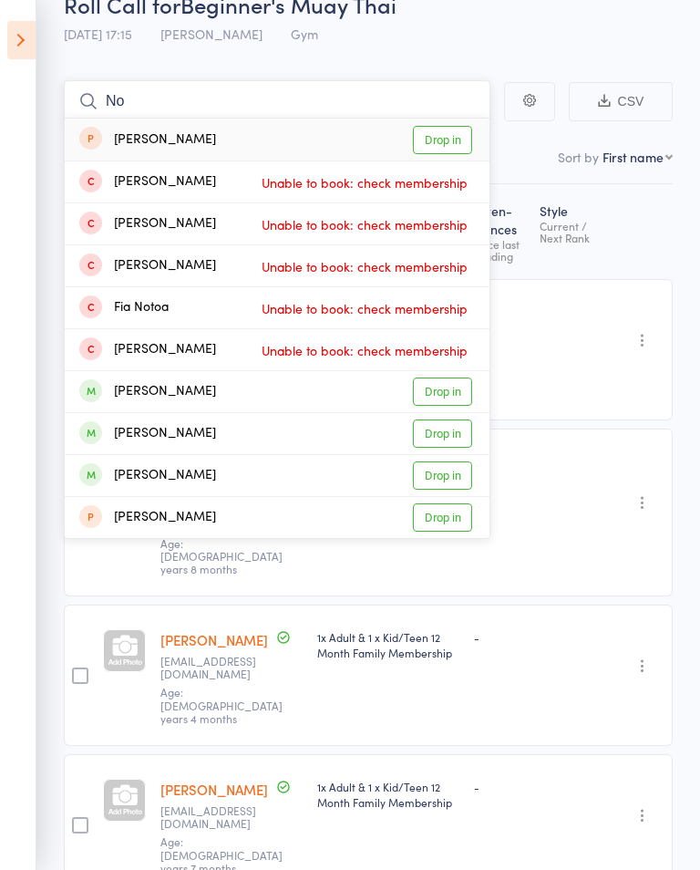
type input "No"
click at [449, 478] on link "Drop in" at bounding box center [442, 475] width 59 height 28
